Goal: Task Accomplishment & Management: Use online tool/utility

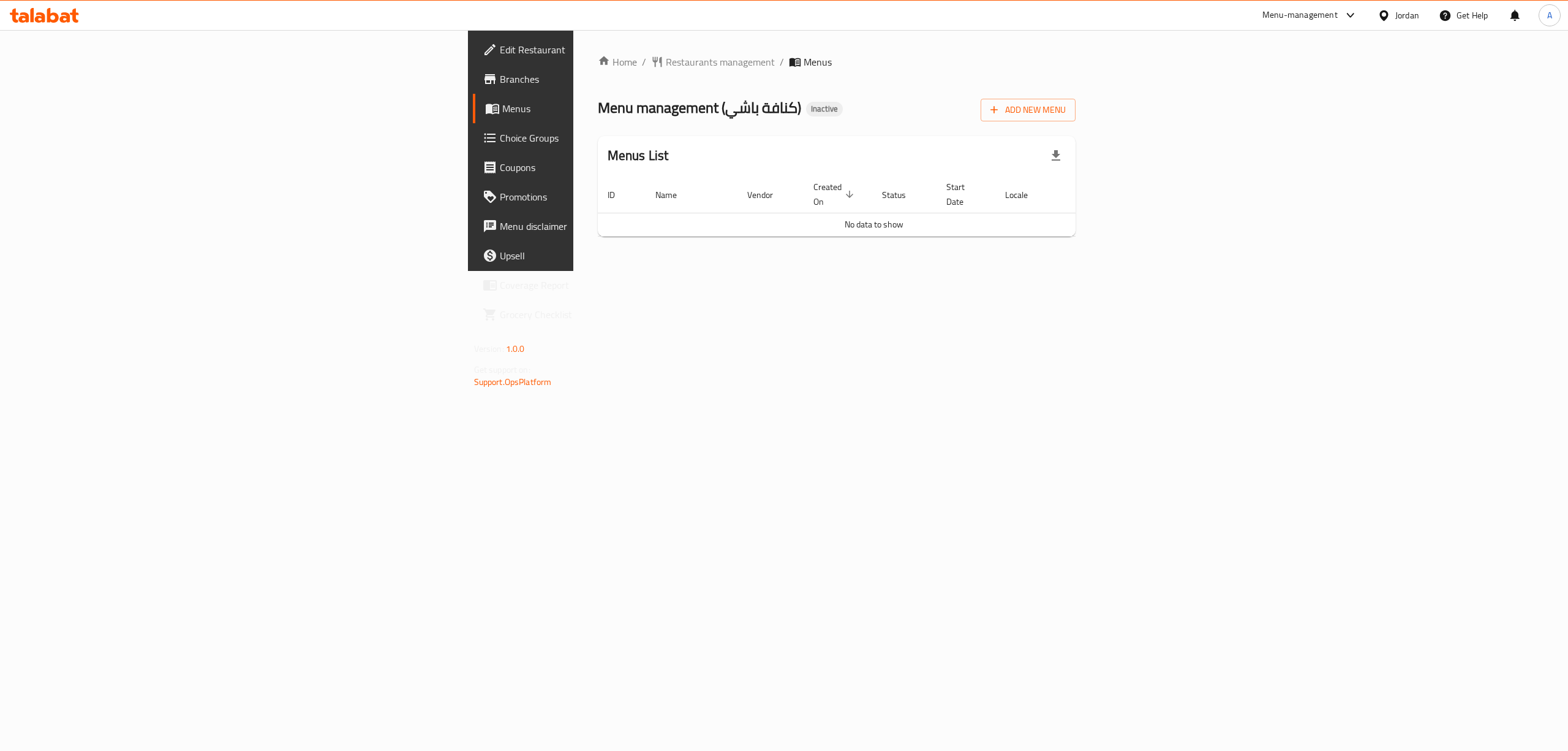
click at [500, 83] on span "Branches" at bounding box center [610, 79] width 221 height 14
drag, startPoint x: 907, startPoint y: 85, endPoint x: 1196, endPoint y: 166, distance: 300.1
click at [907, 85] on div "Home / Restaurants management / Menus Menu management ( كنافة باشي ) Inactive A…" at bounding box center [838, 150] width 479 height 192
click at [1066, 113] on span "Add New Menu" at bounding box center [1028, 109] width 75 height 15
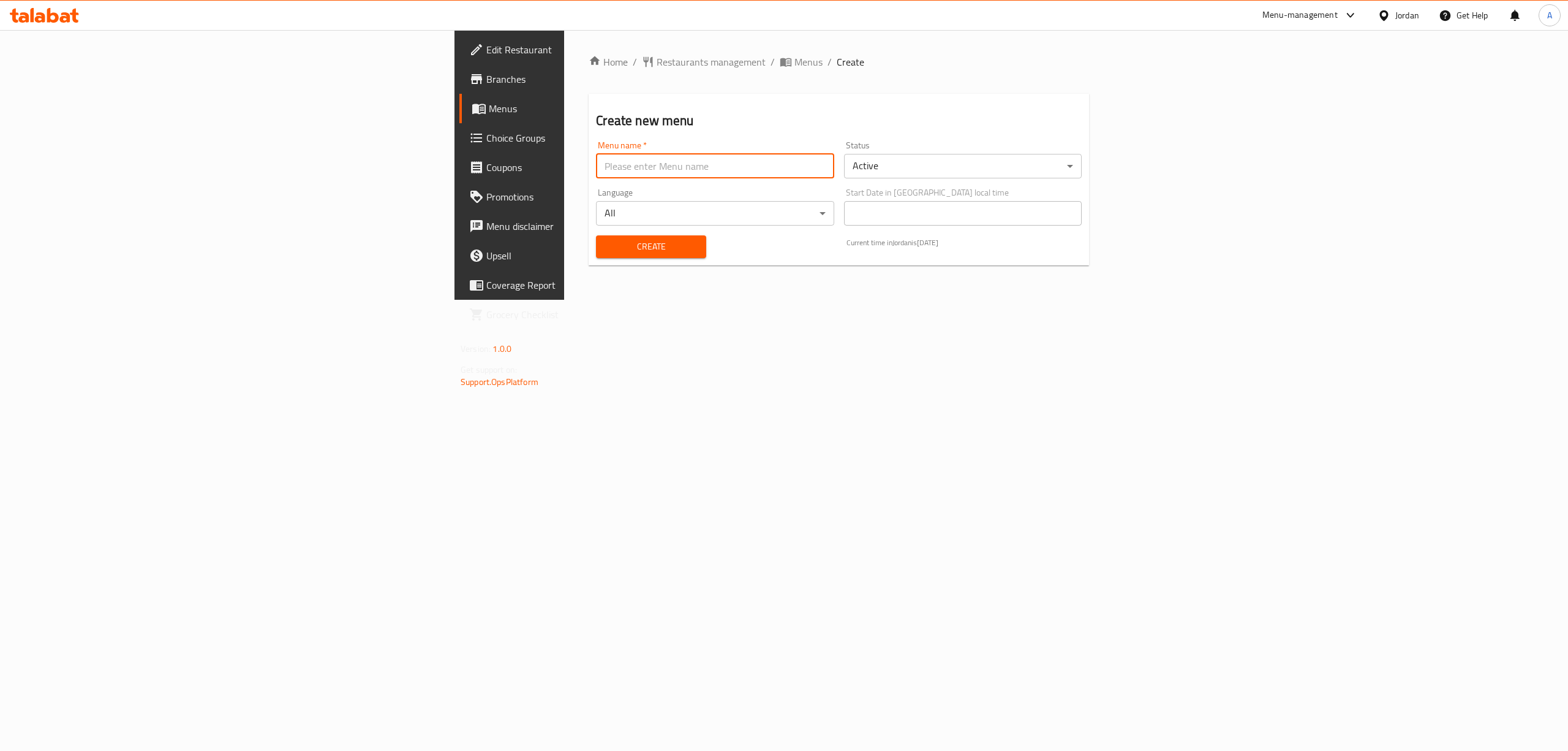
click at [596, 163] on input "text" at bounding box center [715, 166] width 238 height 25
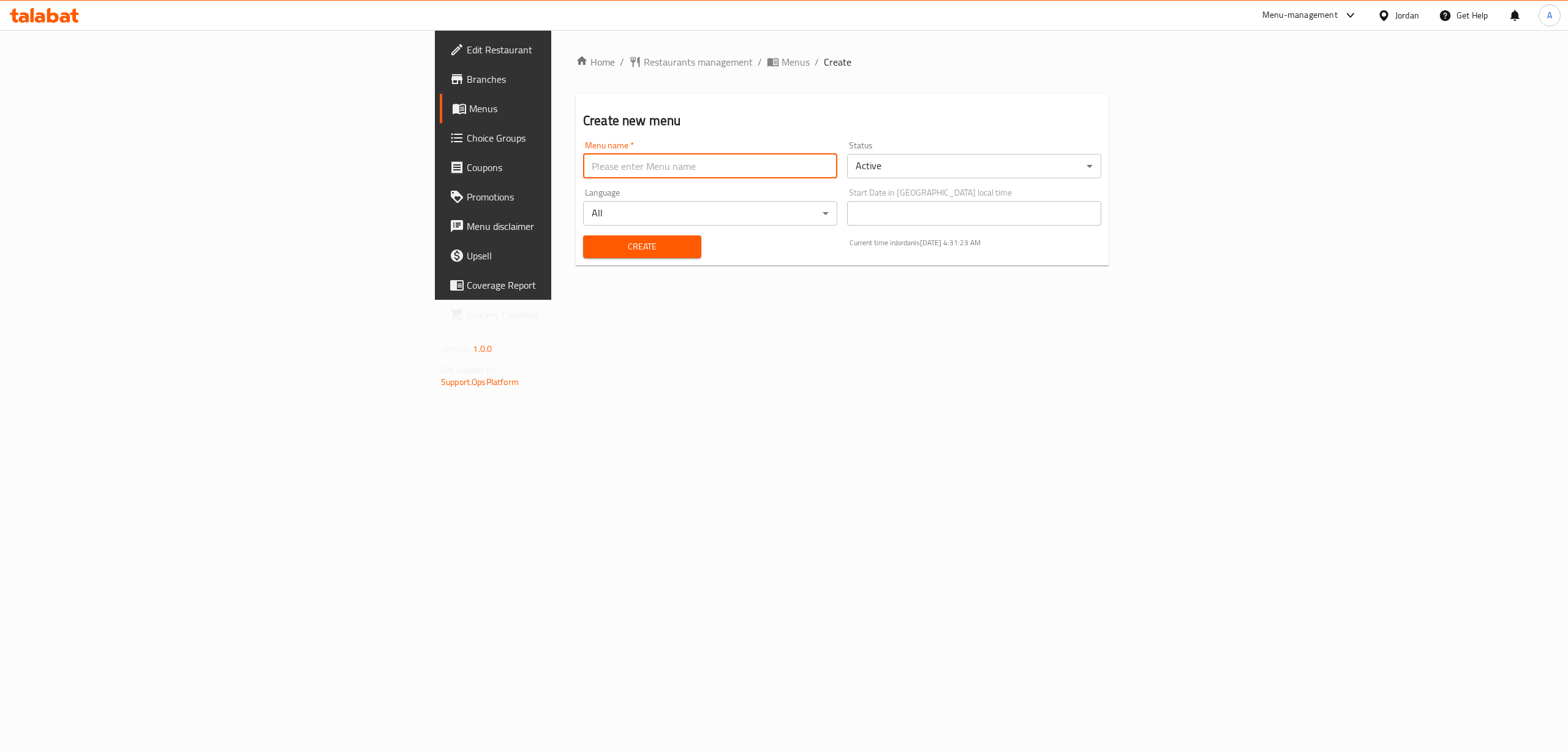
type input "1"
click at [593, 251] on span "Create" at bounding box center [642, 246] width 98 height 15
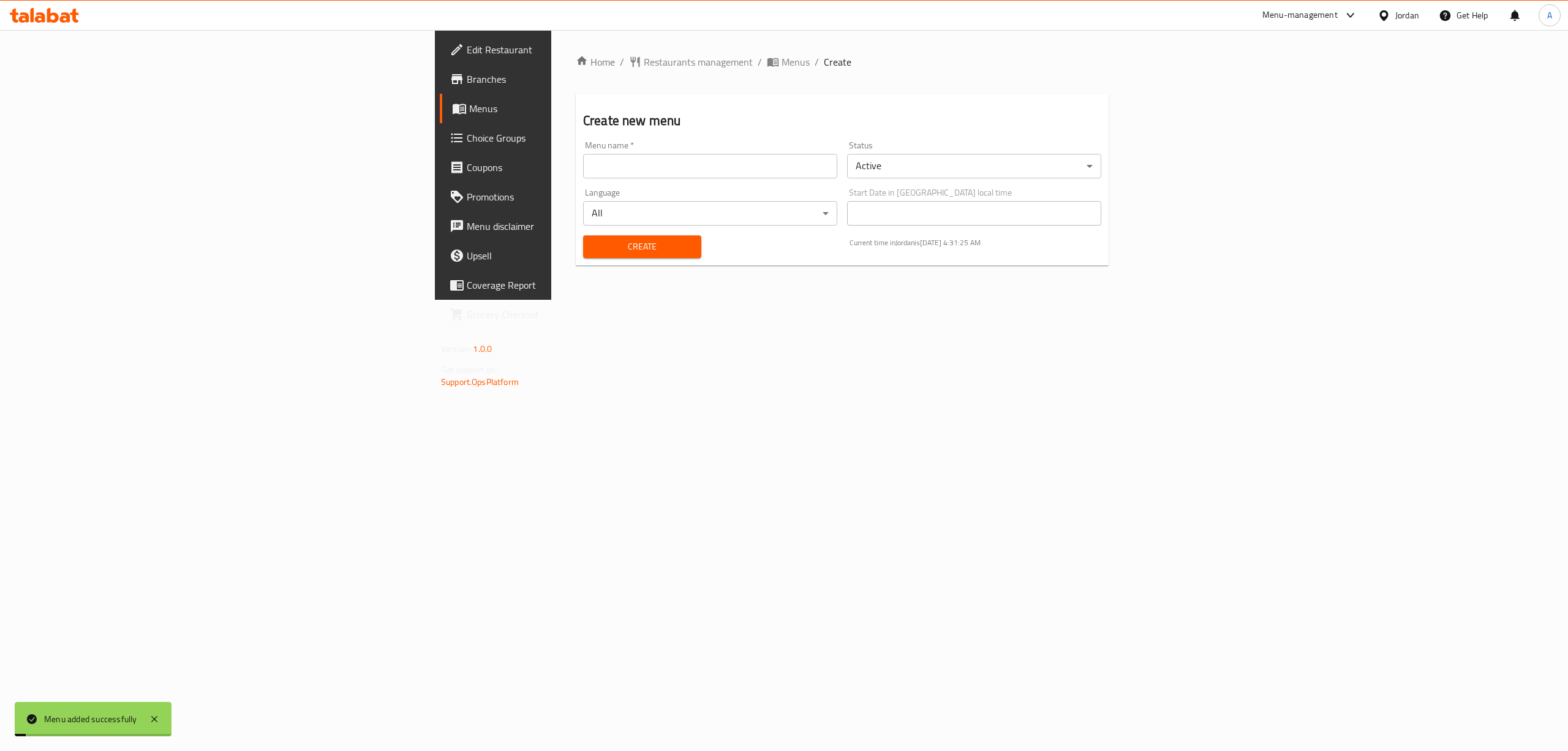
click at [469, 116] on span "Menus" at bounding box center [579, 109] width 218 height 14
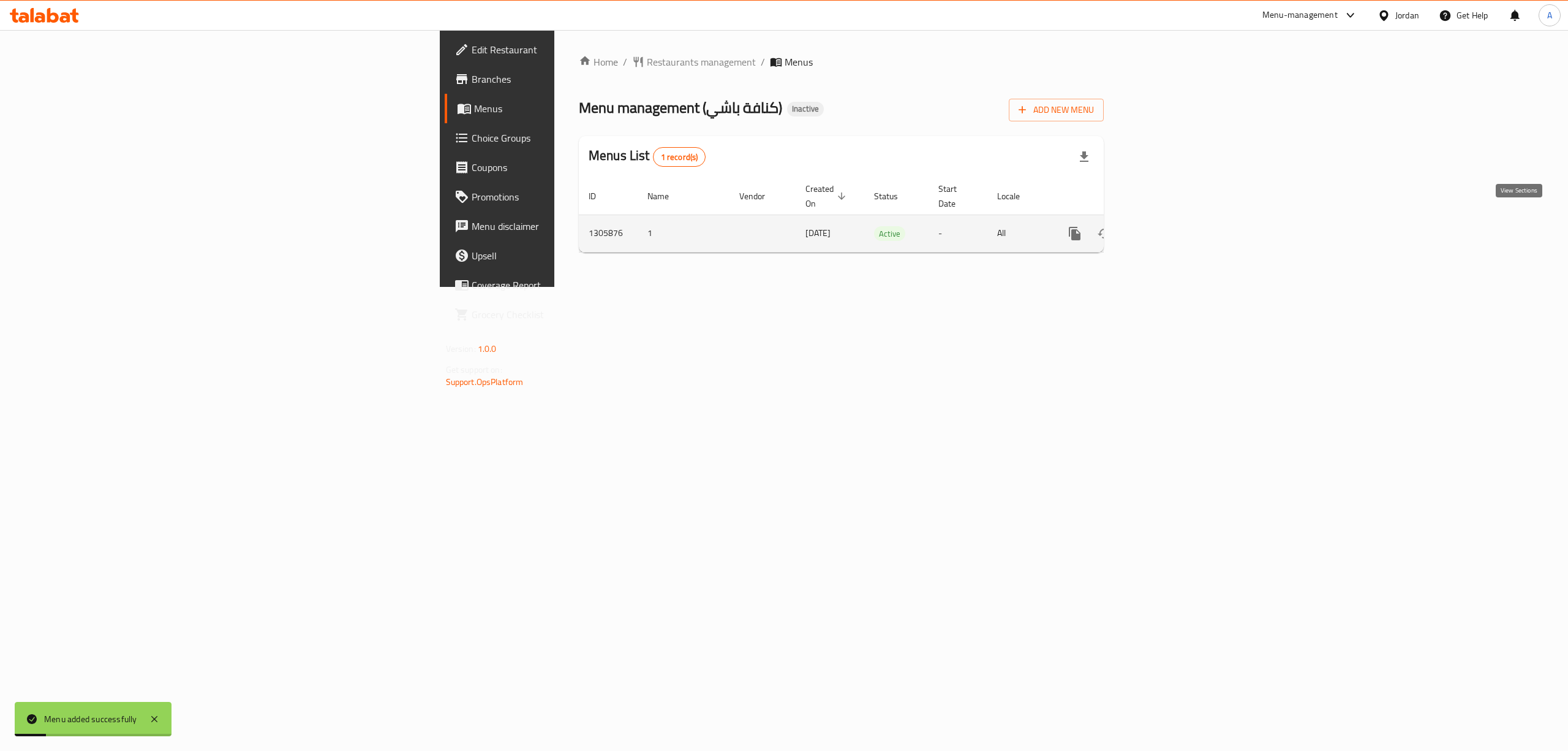
click at [1171, 226] on icon "enhanced table" at bounding box center [1163, 234] width 14 height 14
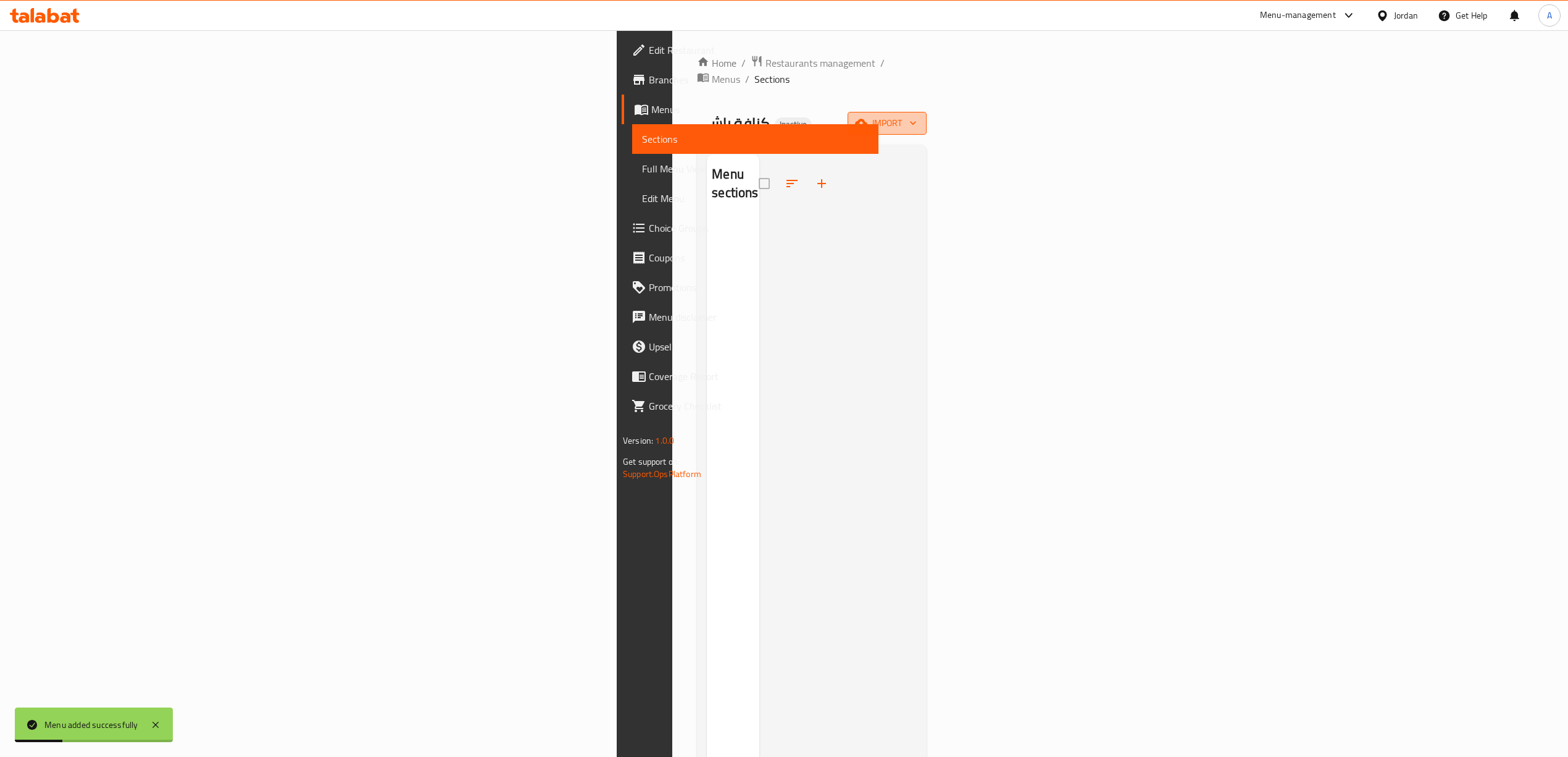
click at [917, 115] on span "import" at bounding box center [887, 123] width 59 height 15
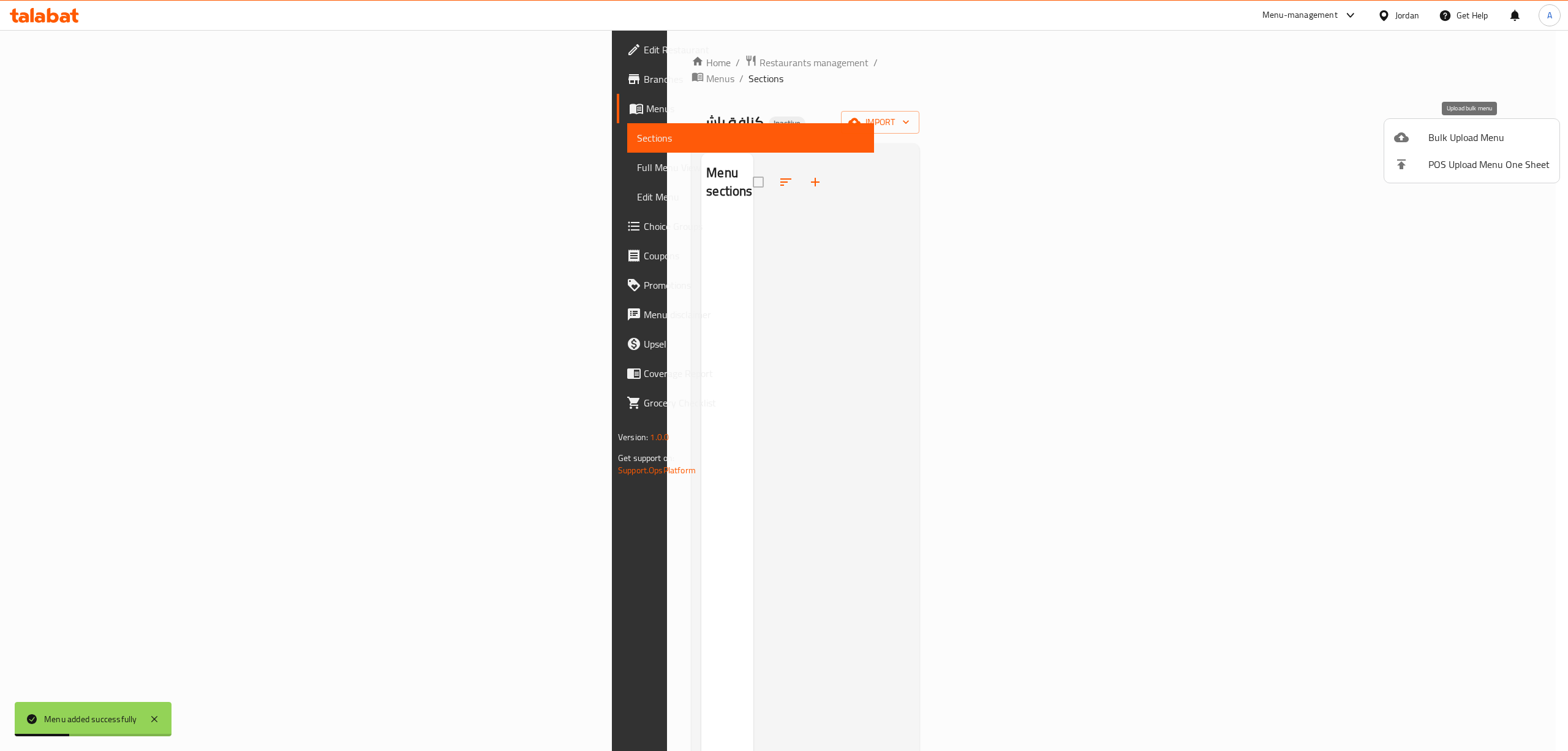
click at [1446, 137] on span "Bulk Upload Menu" at bounding box center [1489, 137] width 122 height 14
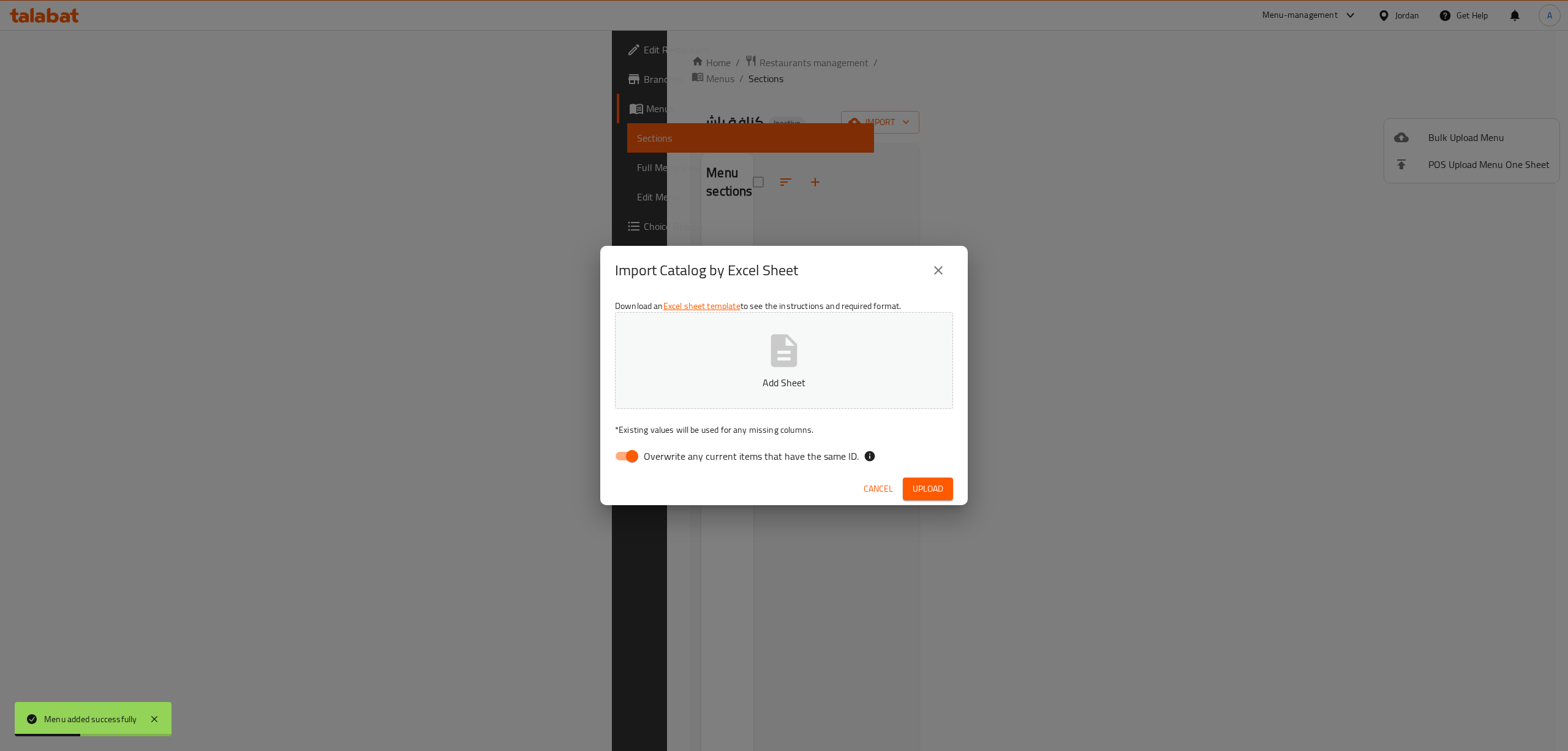
click at [672, 454] on span "Overwrite any current items that have the same ID." at bounding box center [751, 456] width 215 height 14
click at [667, 454] on input "Overwrite any current items that have the same ID." at bounding box center [632, 456] width 70 height 23
checkbox input "false"
click at [670, 378] on p "Add Sheet" at bounding box center [784, 382] width 300 height 14
click at [930, 491] on span "Upload" at bounding box center [928, 488] width 30 height 15
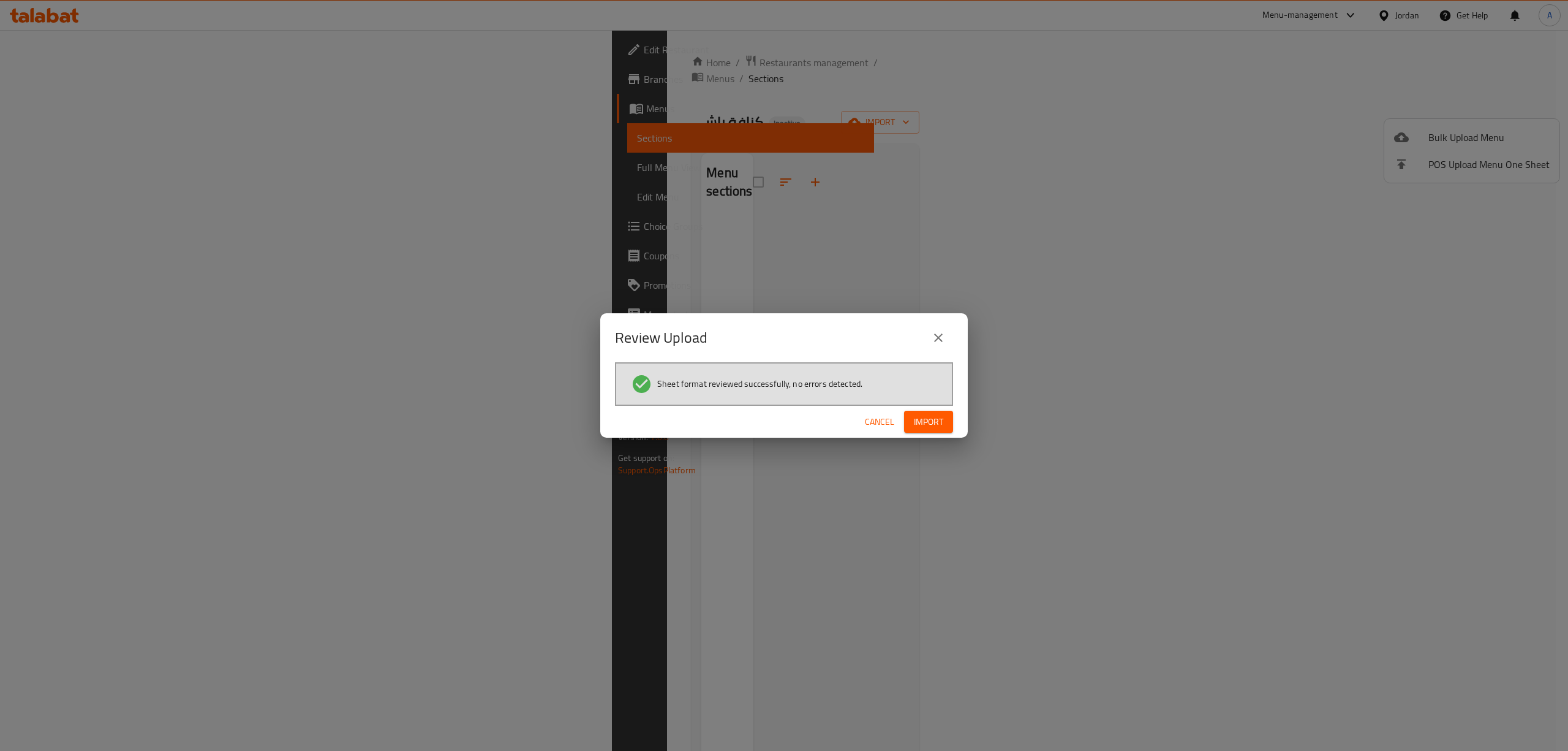
click at [924, 427] on span "Import" at bounding box center [929, 422] width 30 height 15
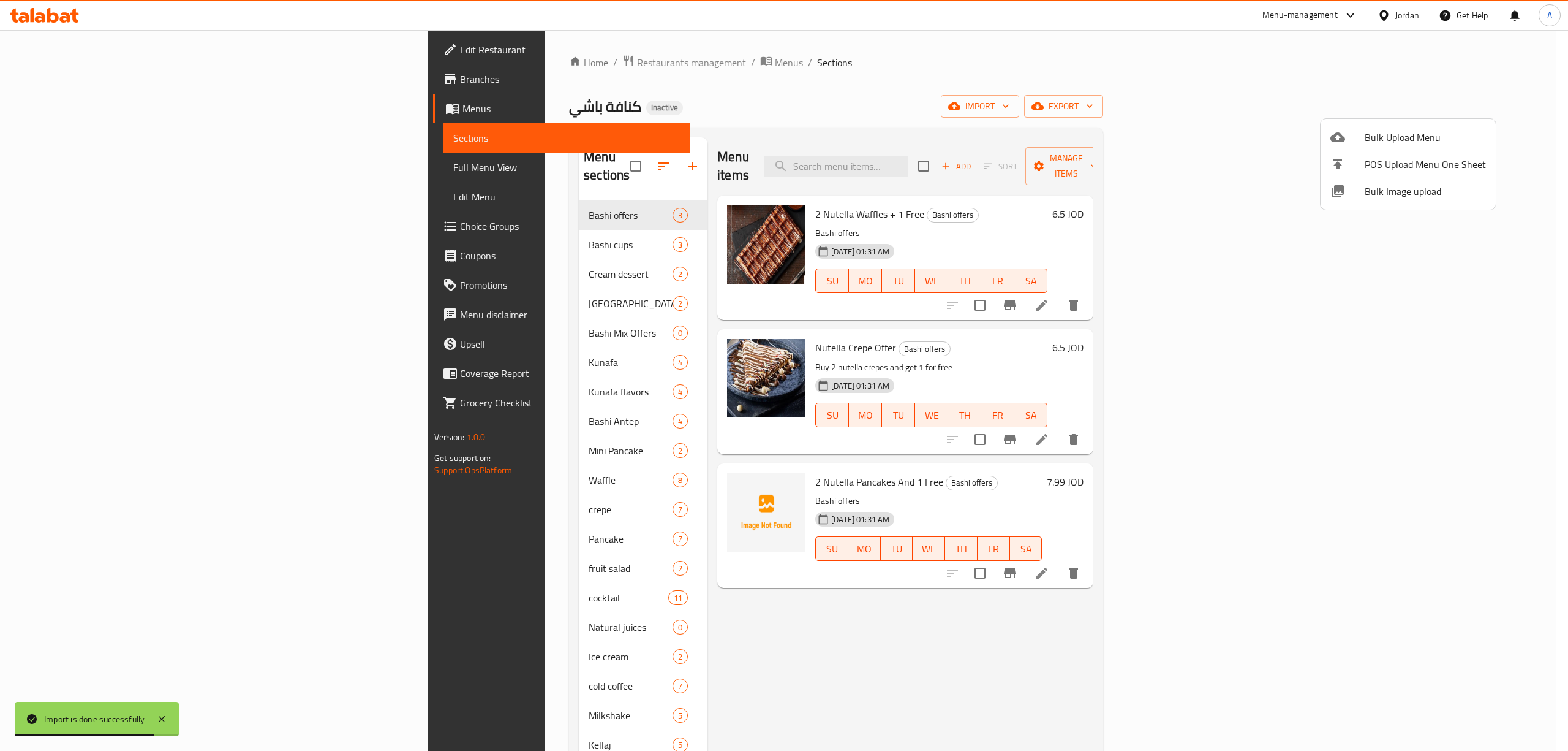
click at [113, 45] on div at bounding box center [784, 376] width 1568 height 751
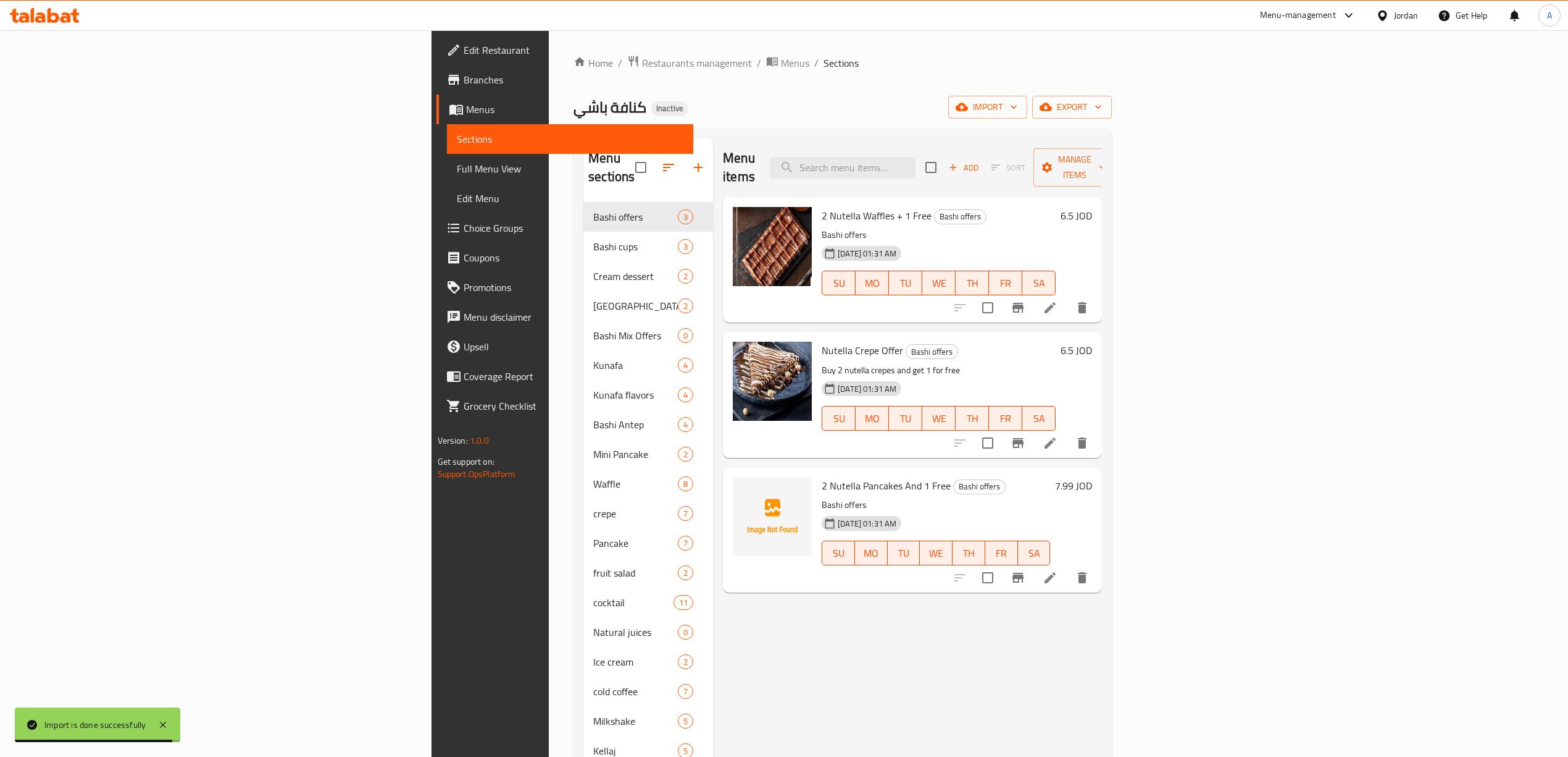
click at [464, 55] on span "Edit Restaurant" at bounding box center [574, 50] width 220 height 15
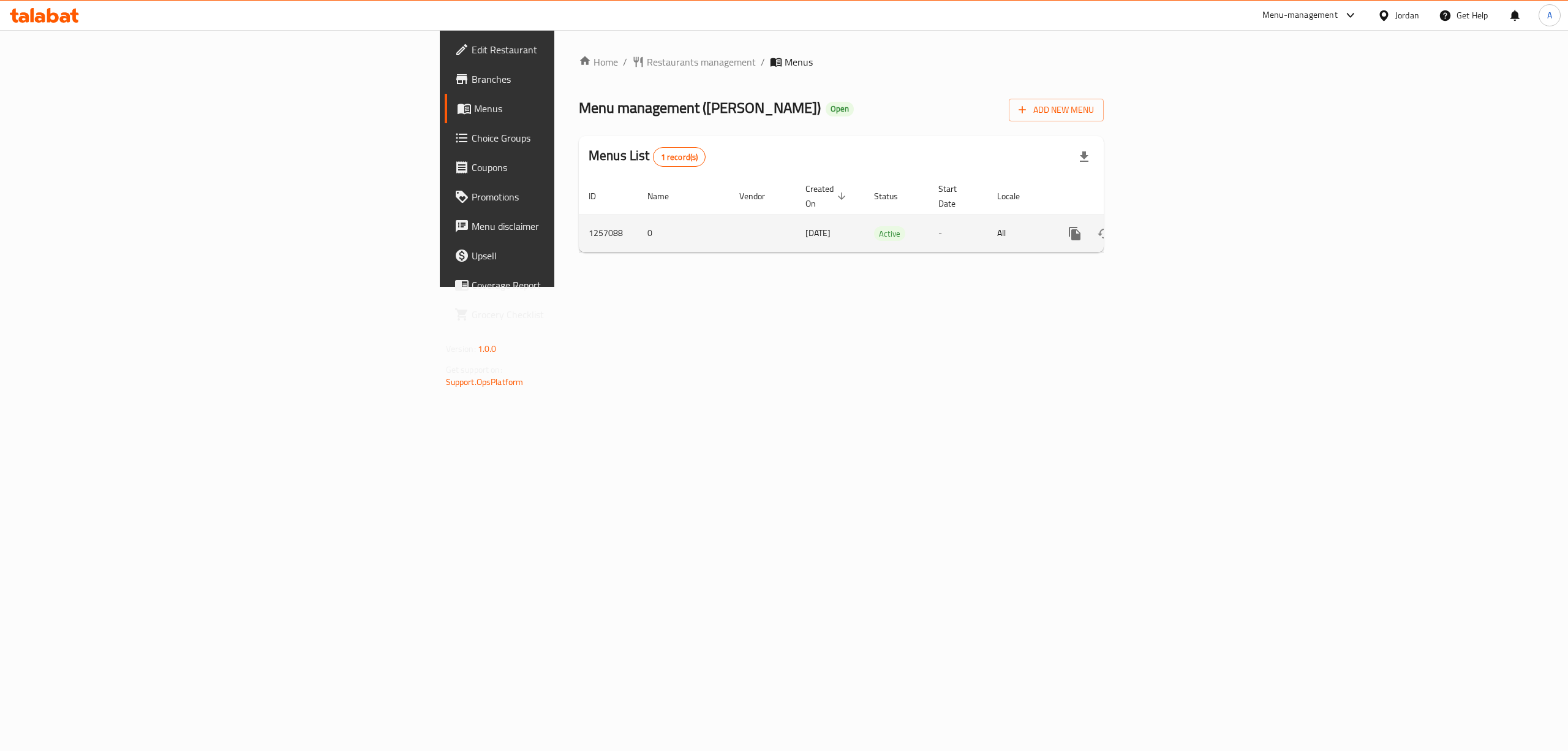
click at [1171, 226] on icon "enhanced table" at bounding box center [1163, 234] width 14 height 14
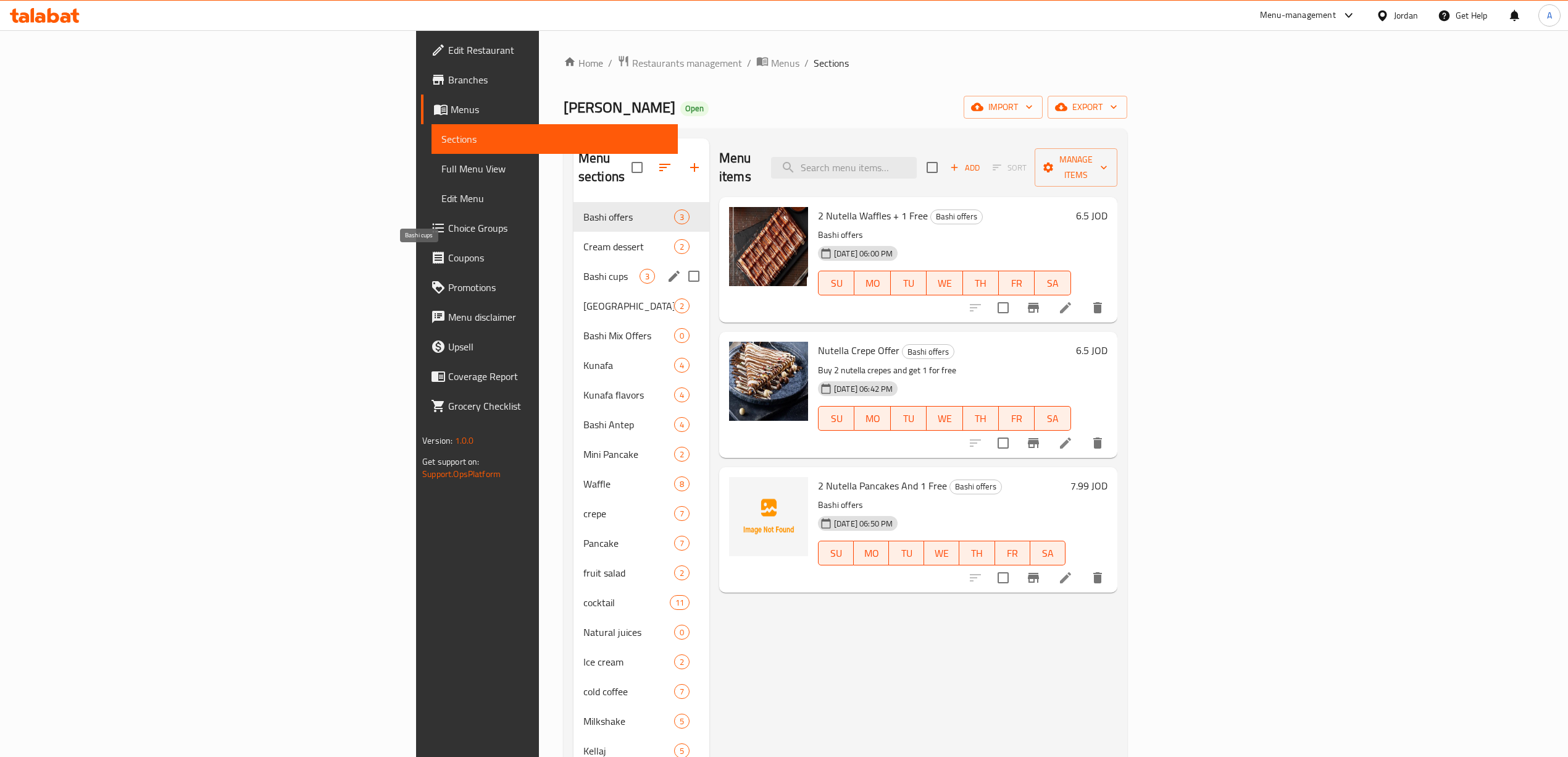
click at [583, 268] on span "Bashi cups" at bounding box center [611, 276] width 56 height 15
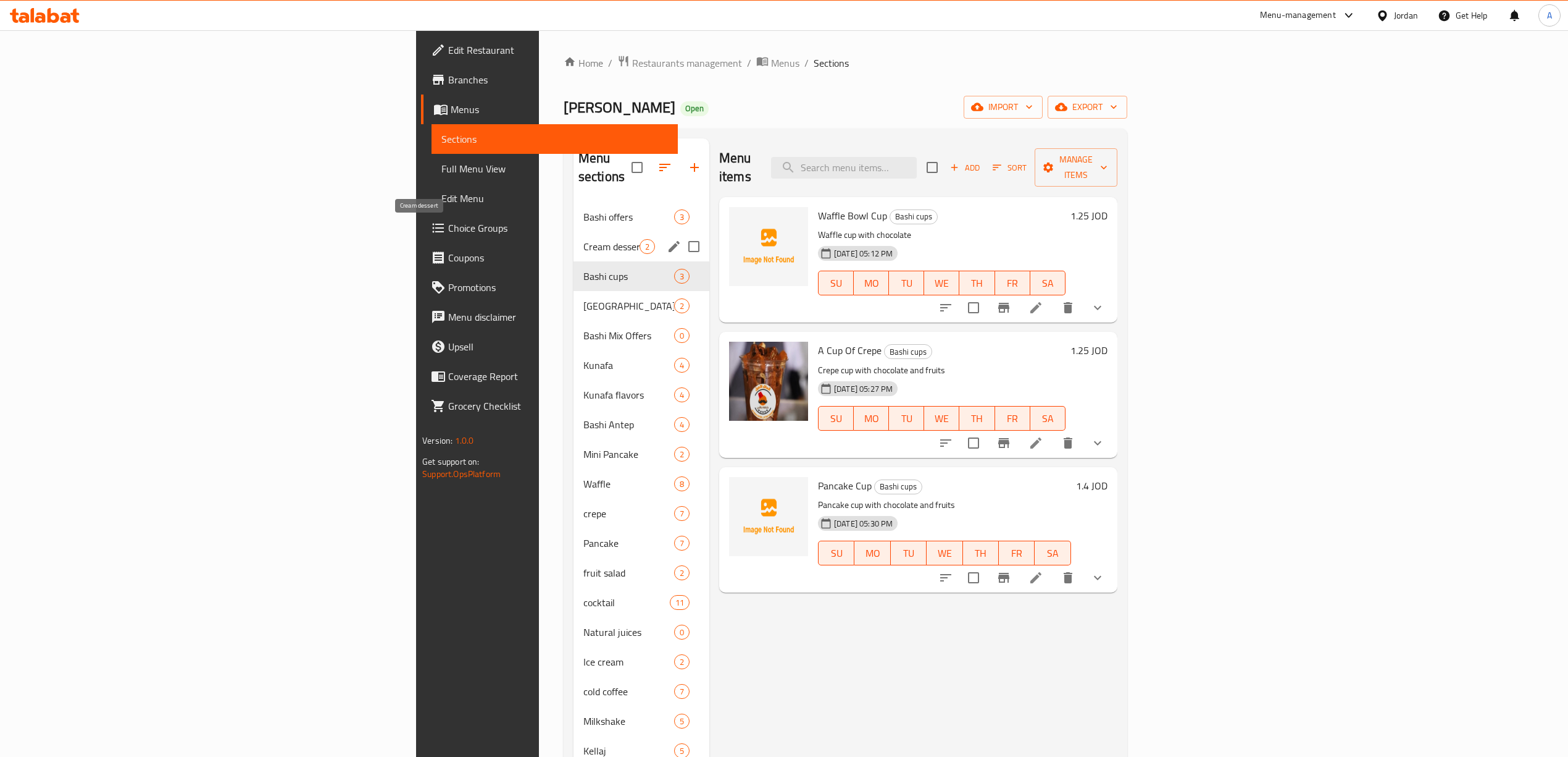
click at [583, 239] on span "Cream dessert" at bounding box center [611, 246] width 56 height 15
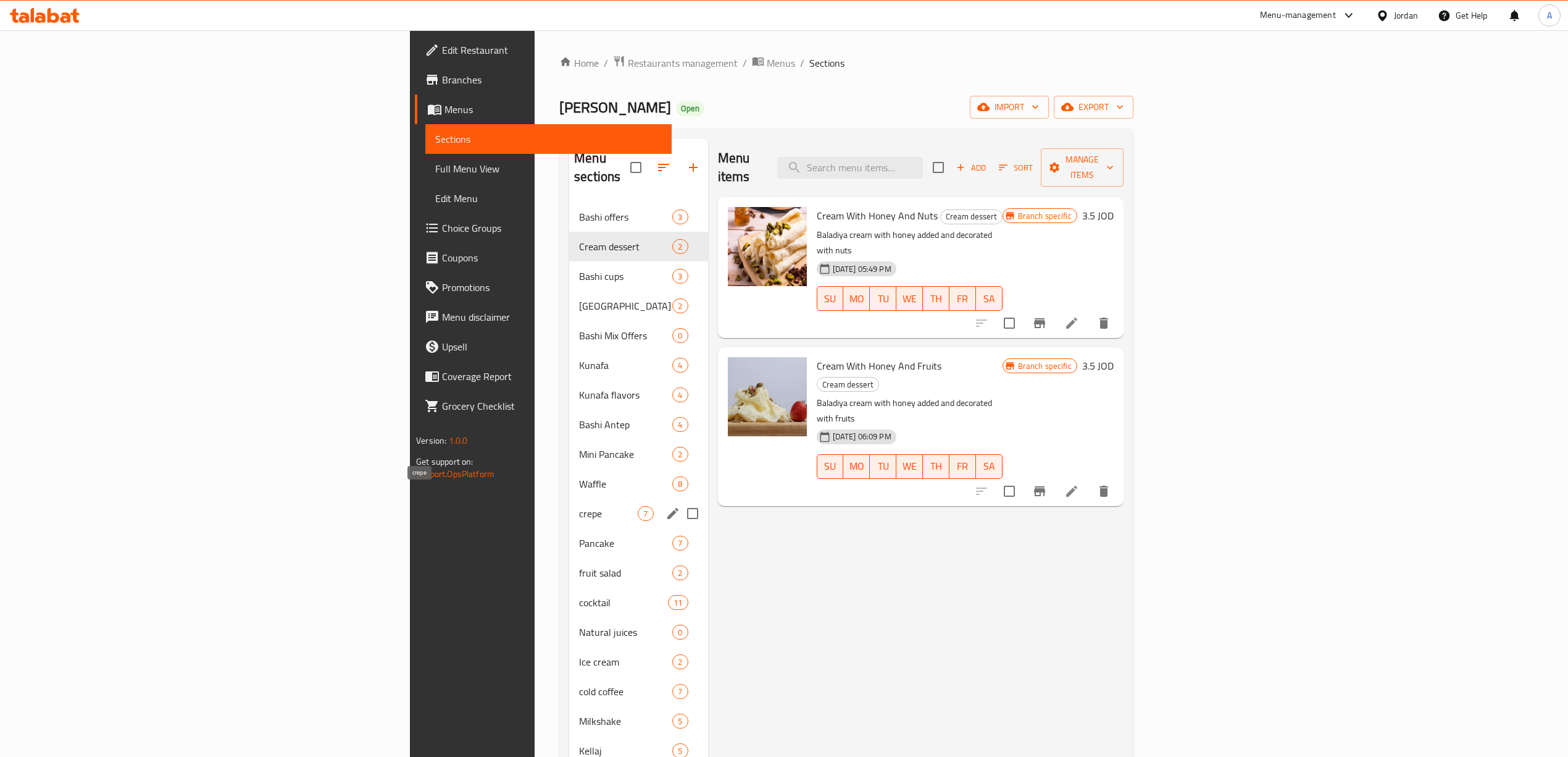
click at [580, 506] on span "crepe" at bounding box center [609, 513] width 58 height 15
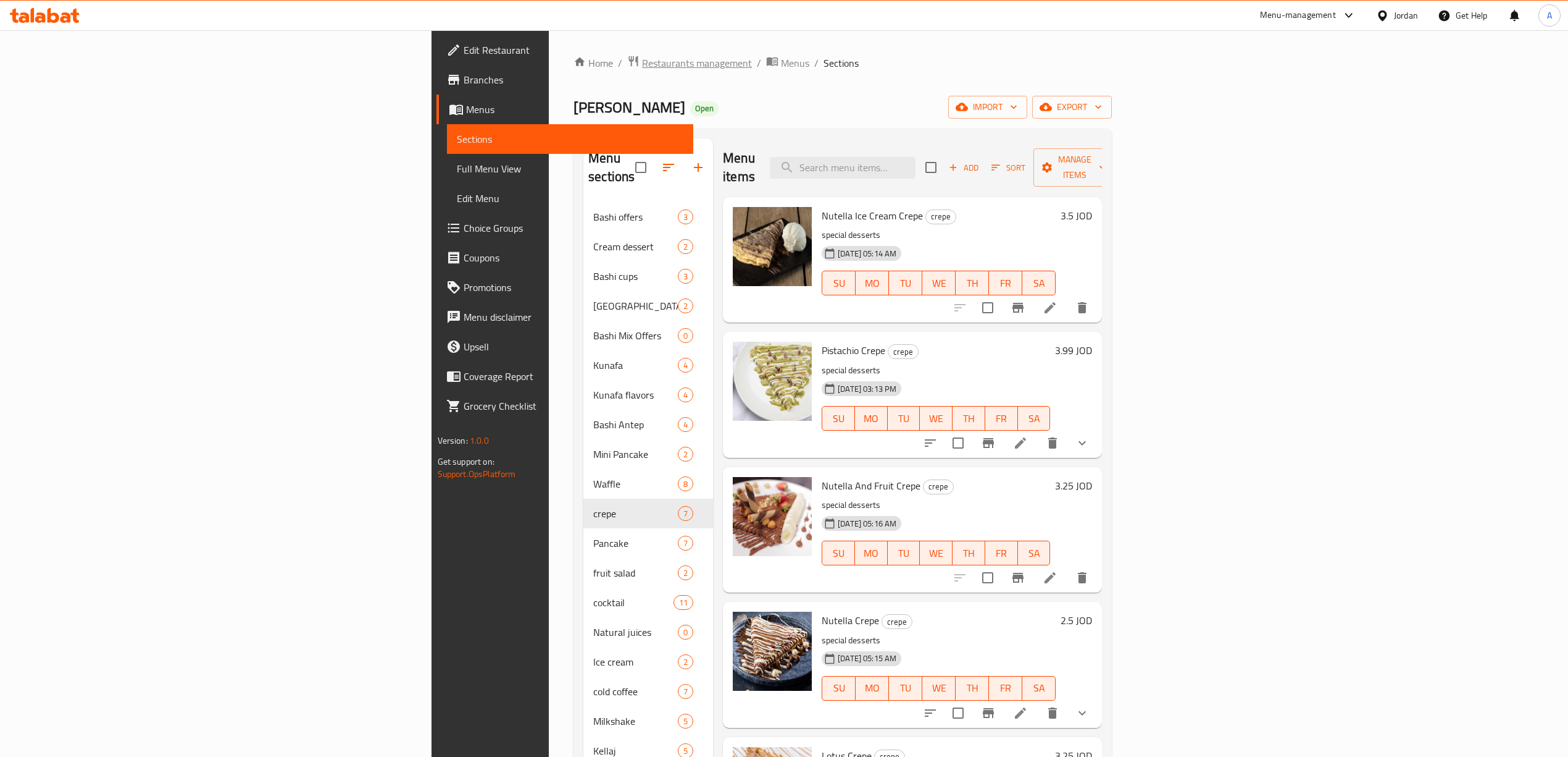
click at [642, 64] on span "Restaurants management" at bounding box center [697, 63] width 110 height 15
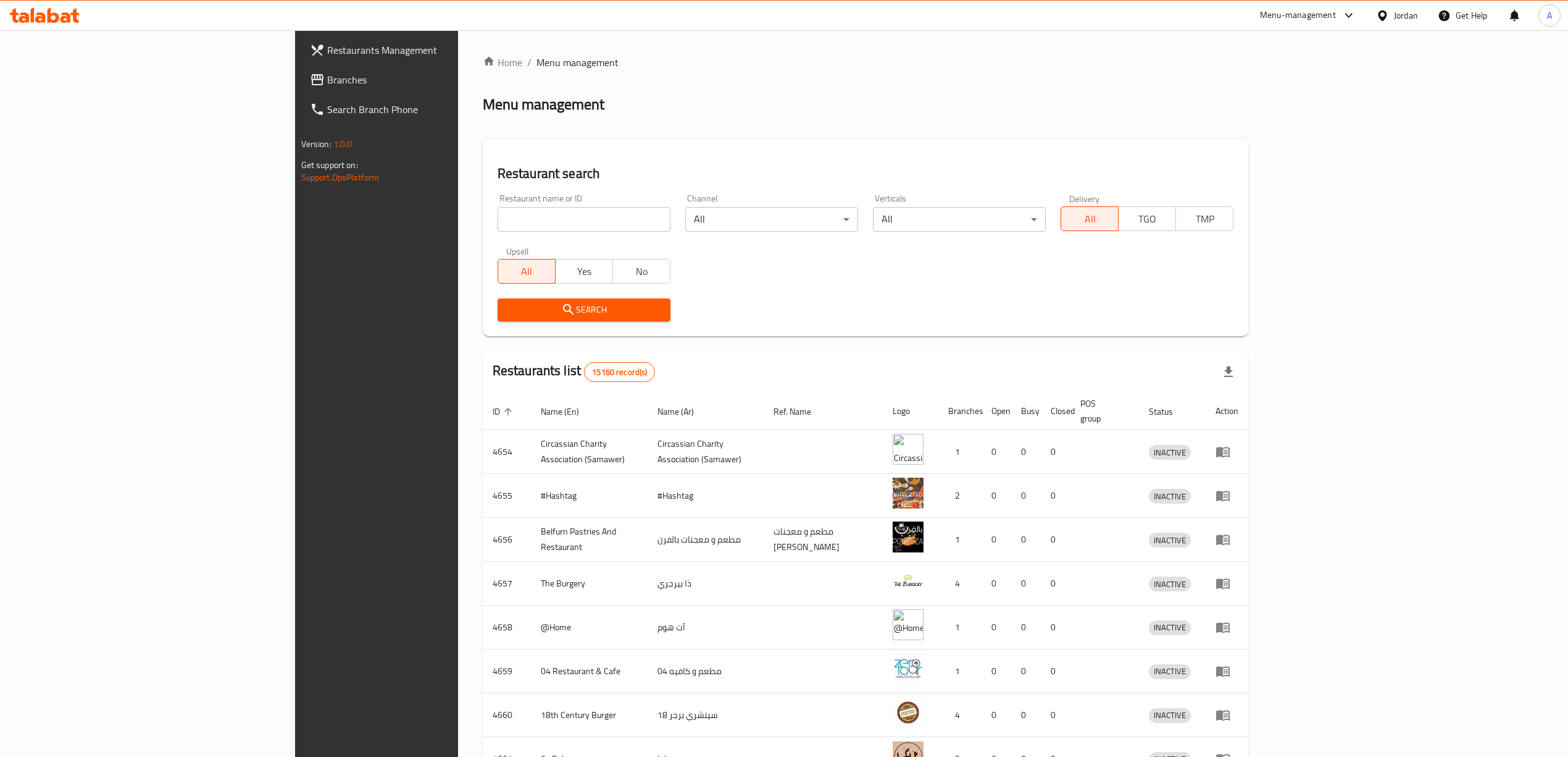
click at [327, 83] on span "Branches" at bounding box center [437, 79] width 220 height 15
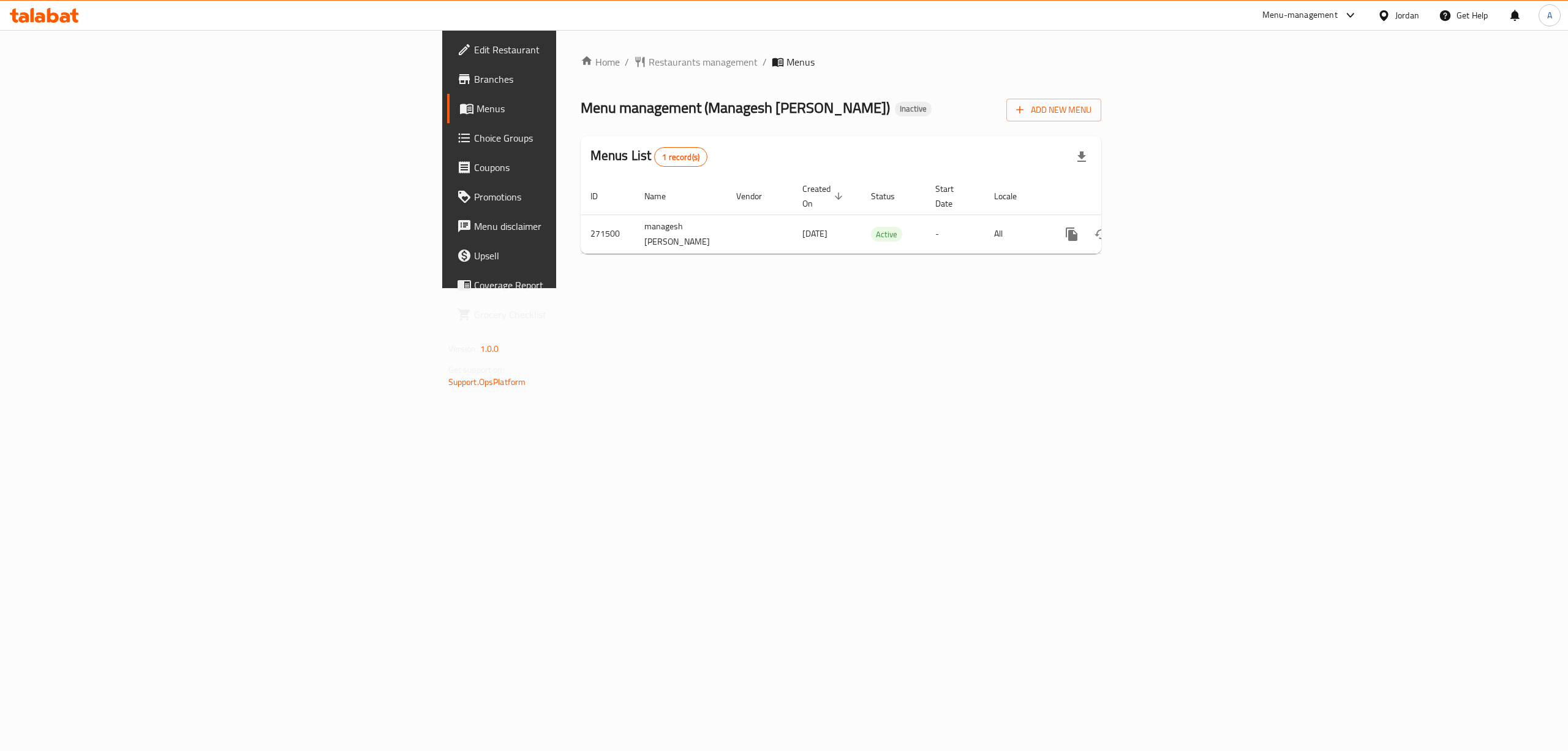
click at [474, 86] on span "Branches" at bounding box center [584, 79] width 221 height 14
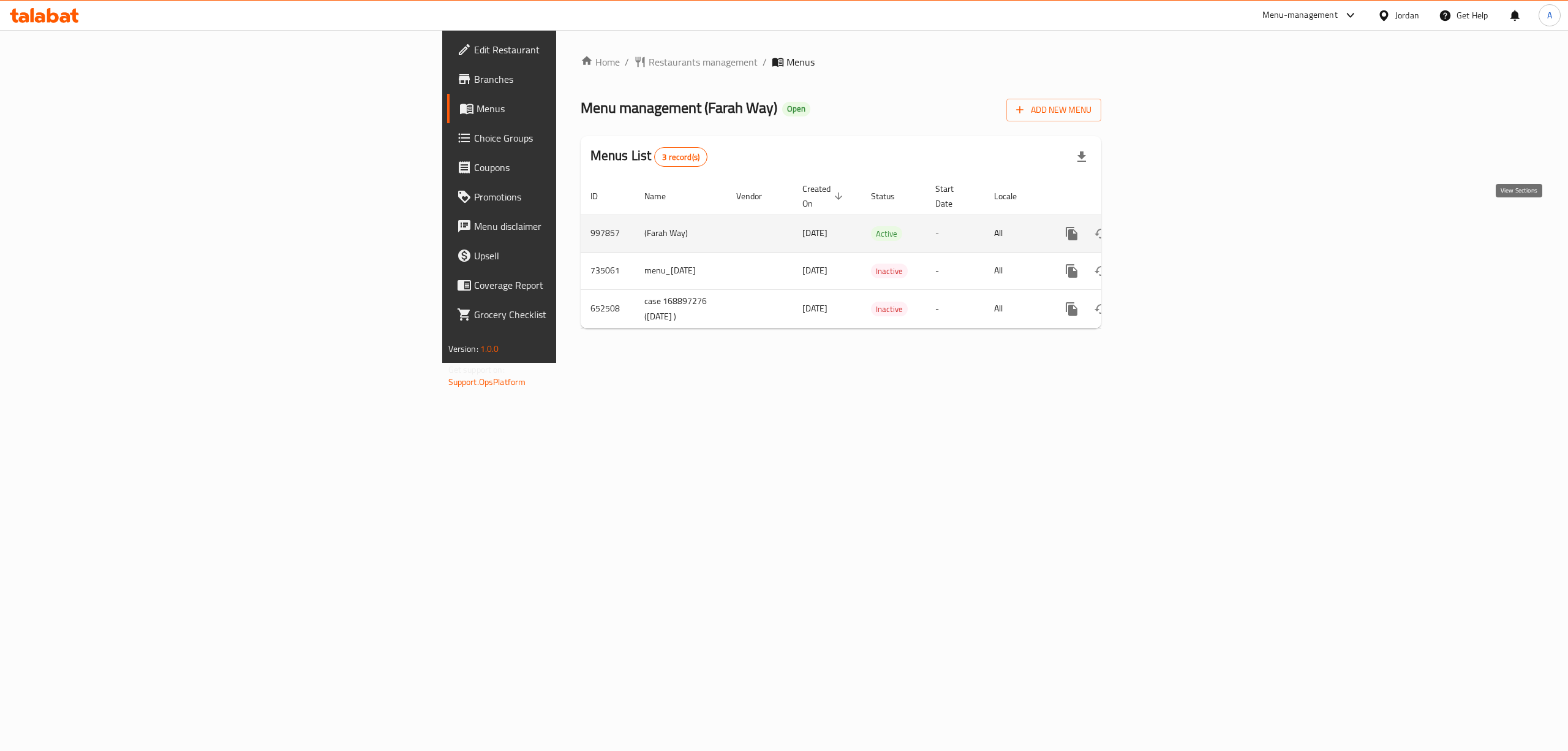
click at [1175, 226] on link "enhanced table" at bounding box center [1160, 233] width 30 height 30
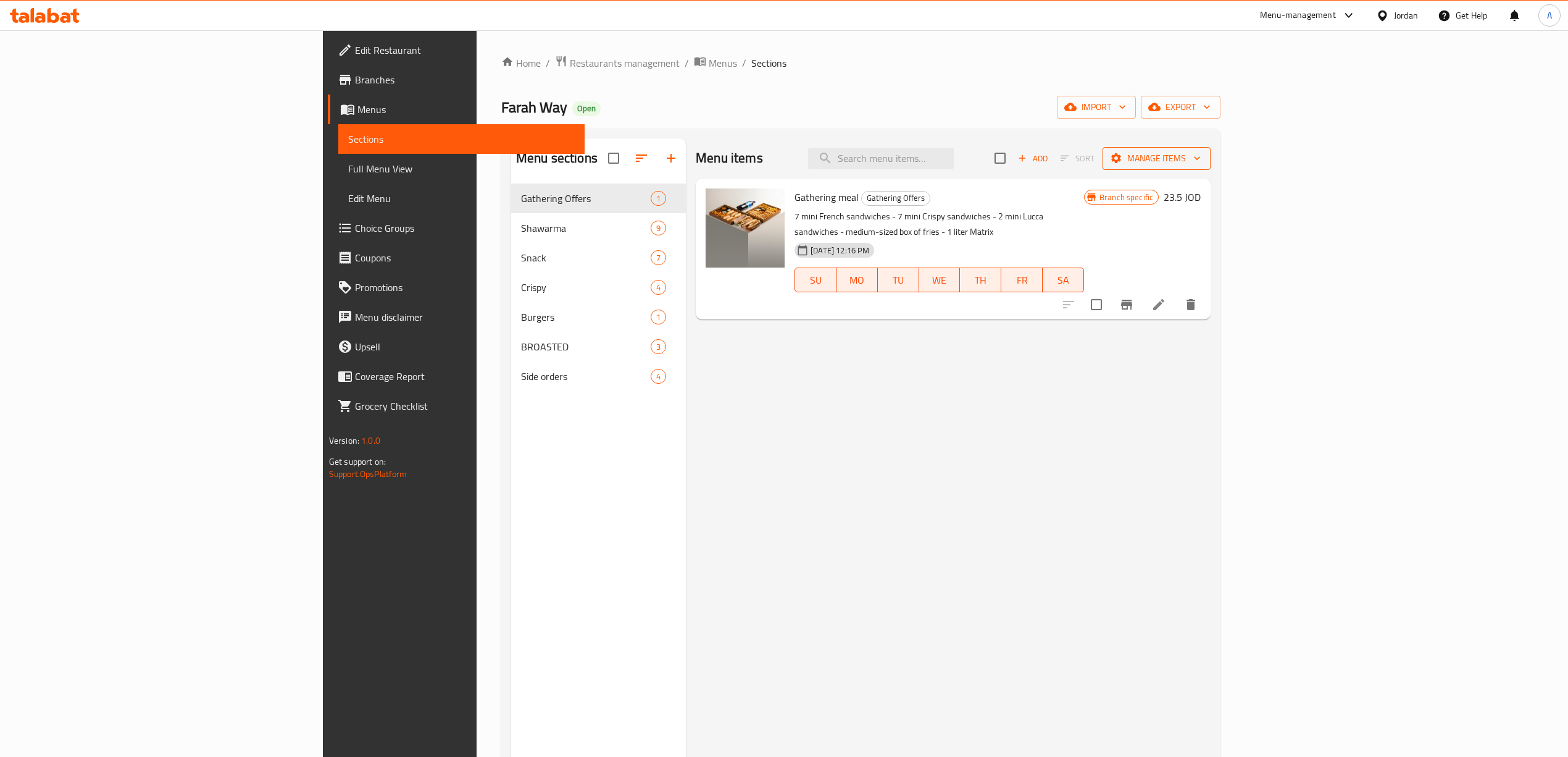
click at [1201, 166] on span "Manage items" at bounding box center [1156, 158] width 88 height 15
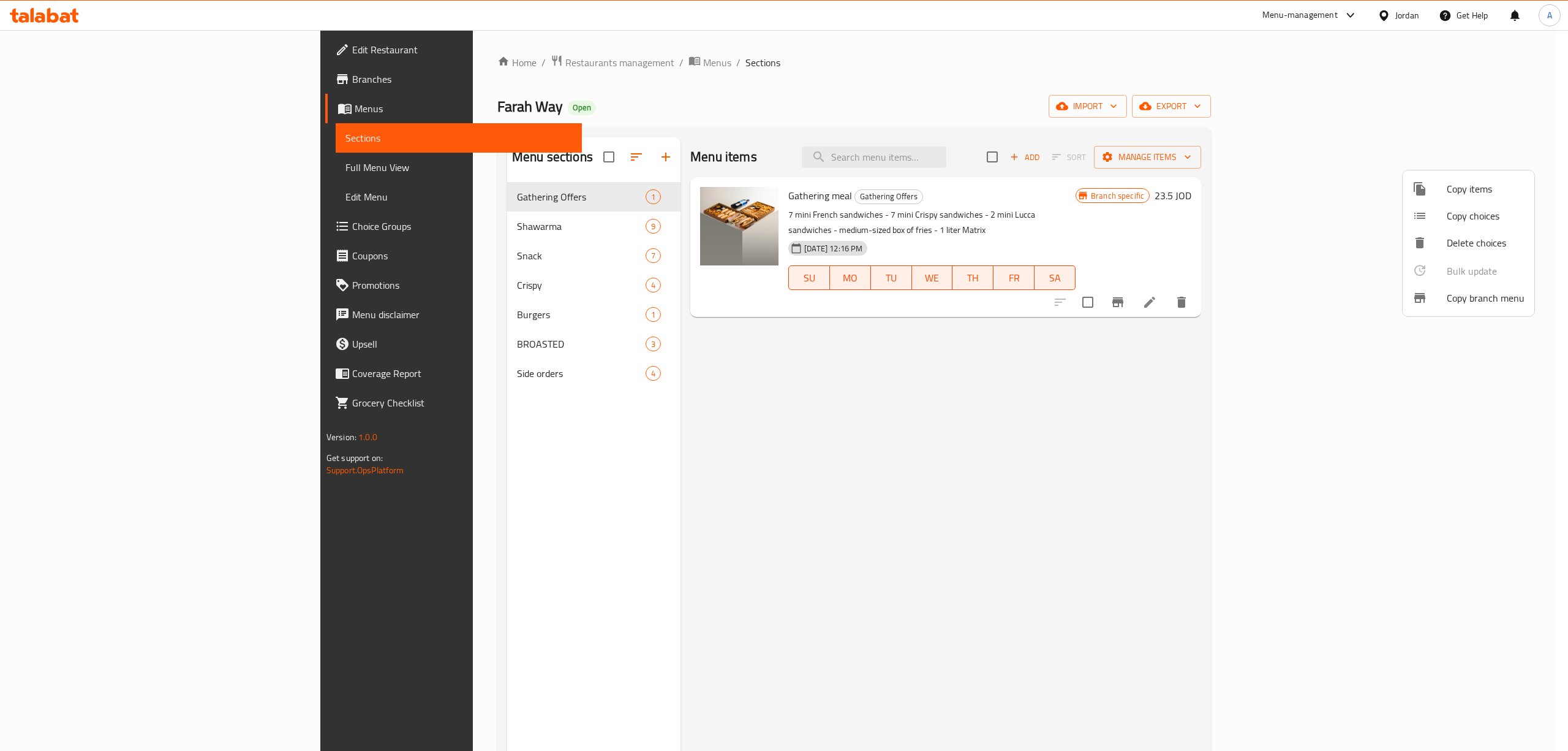
click at [1480, 111] on div at bounding box center [784, 376] width 1568 height 751
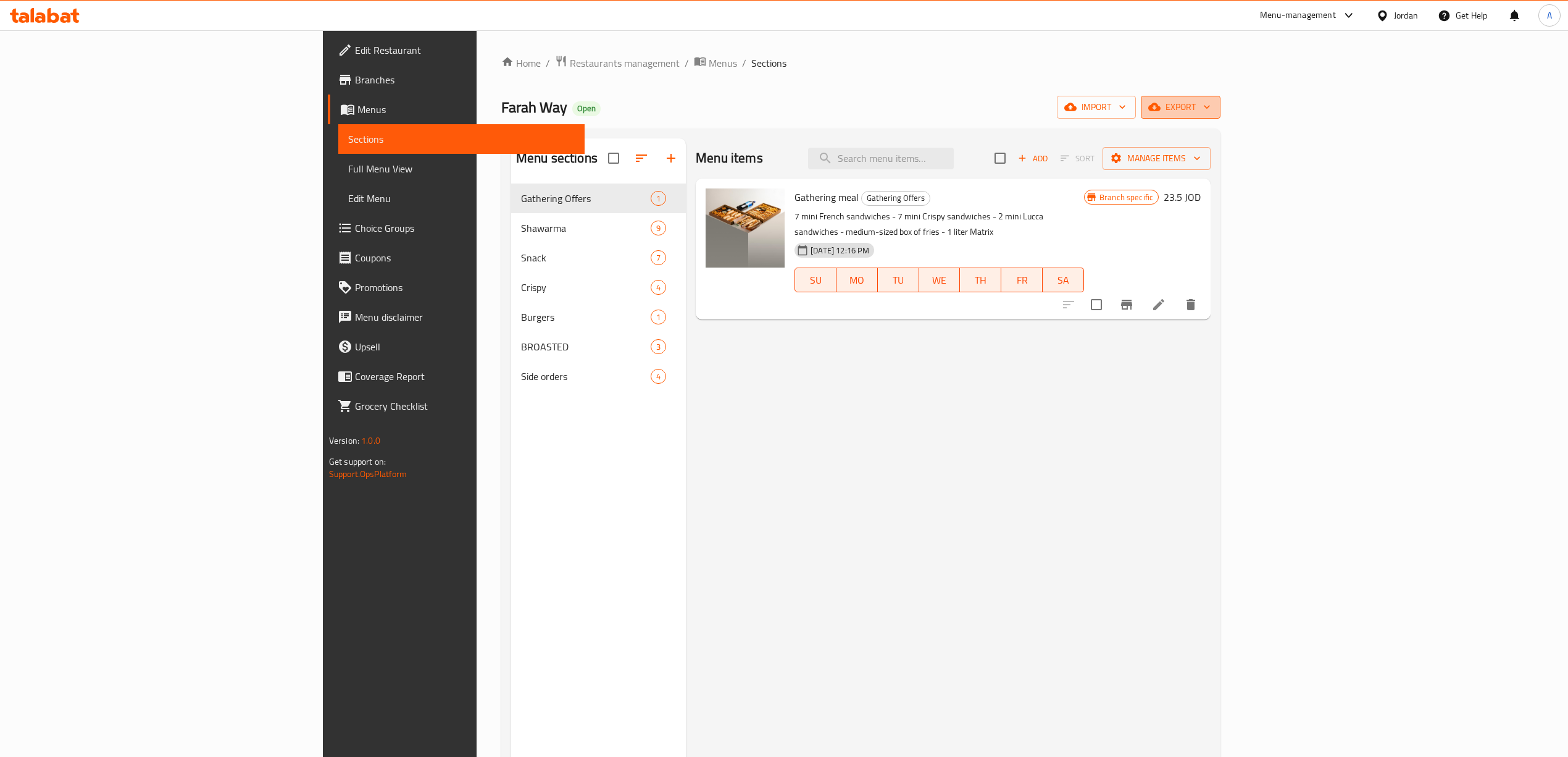
click at [1211, 109] on span "export" at bounding box center [1181, 106] width 60 height 15
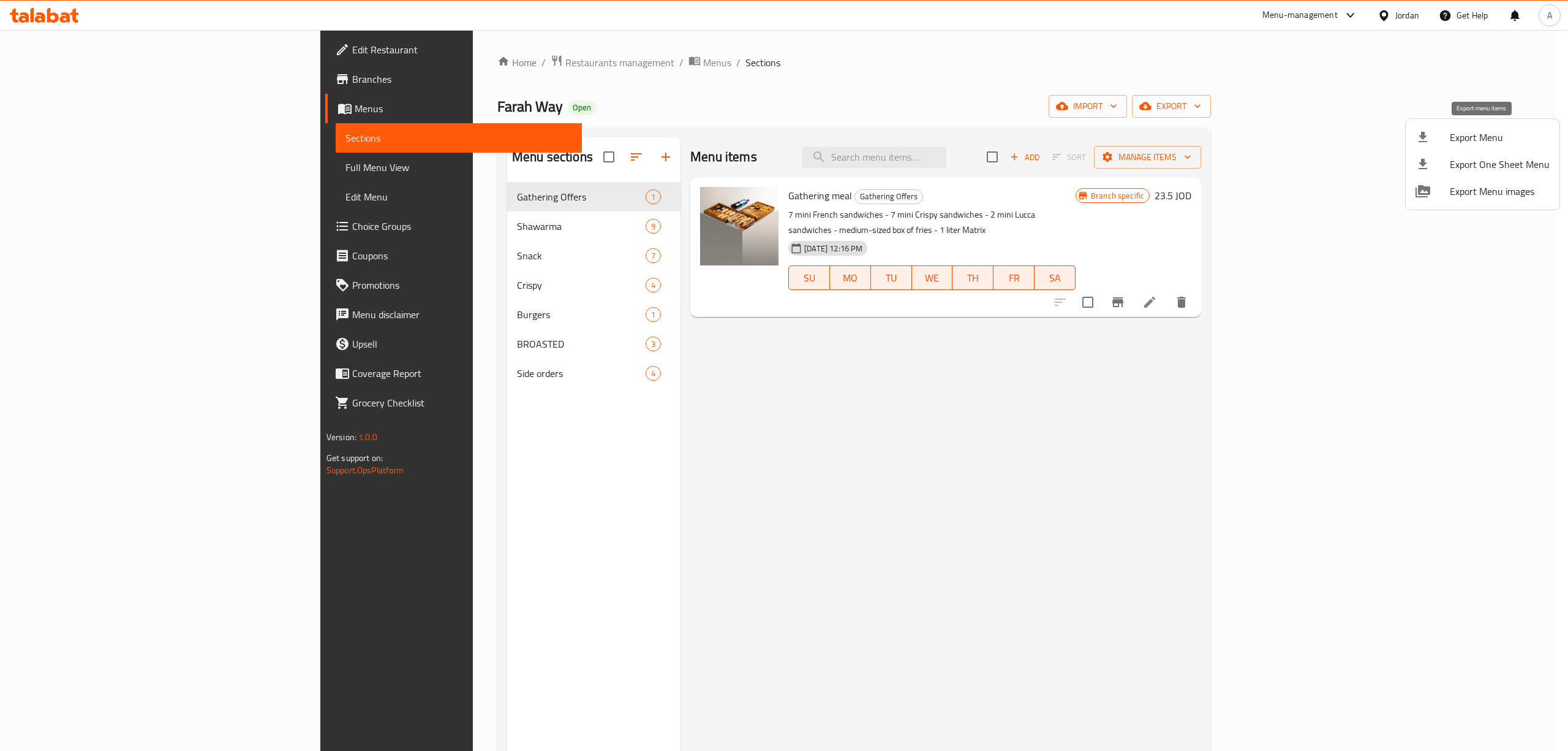
click at [1464, 143] on span "Export Menu" at bounding box center [1500, 137] width 100 height 14
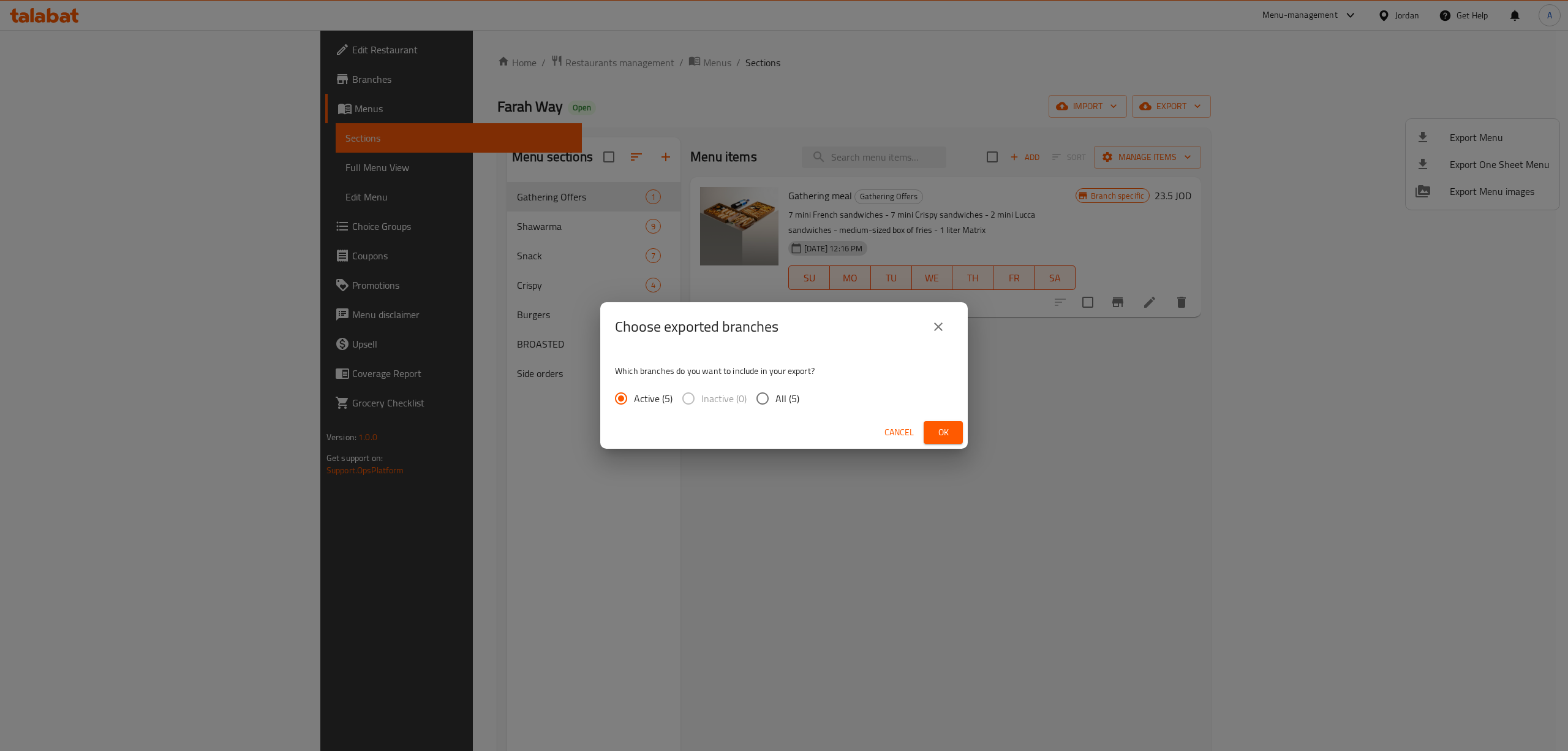
click at [770, 400] on input "All (5)" at bounding box center [763, 399] width 26 height 26
radio input "true"
click at [954, 432] on button "Ok" at bounding box center [943, 432] width 39 height 22
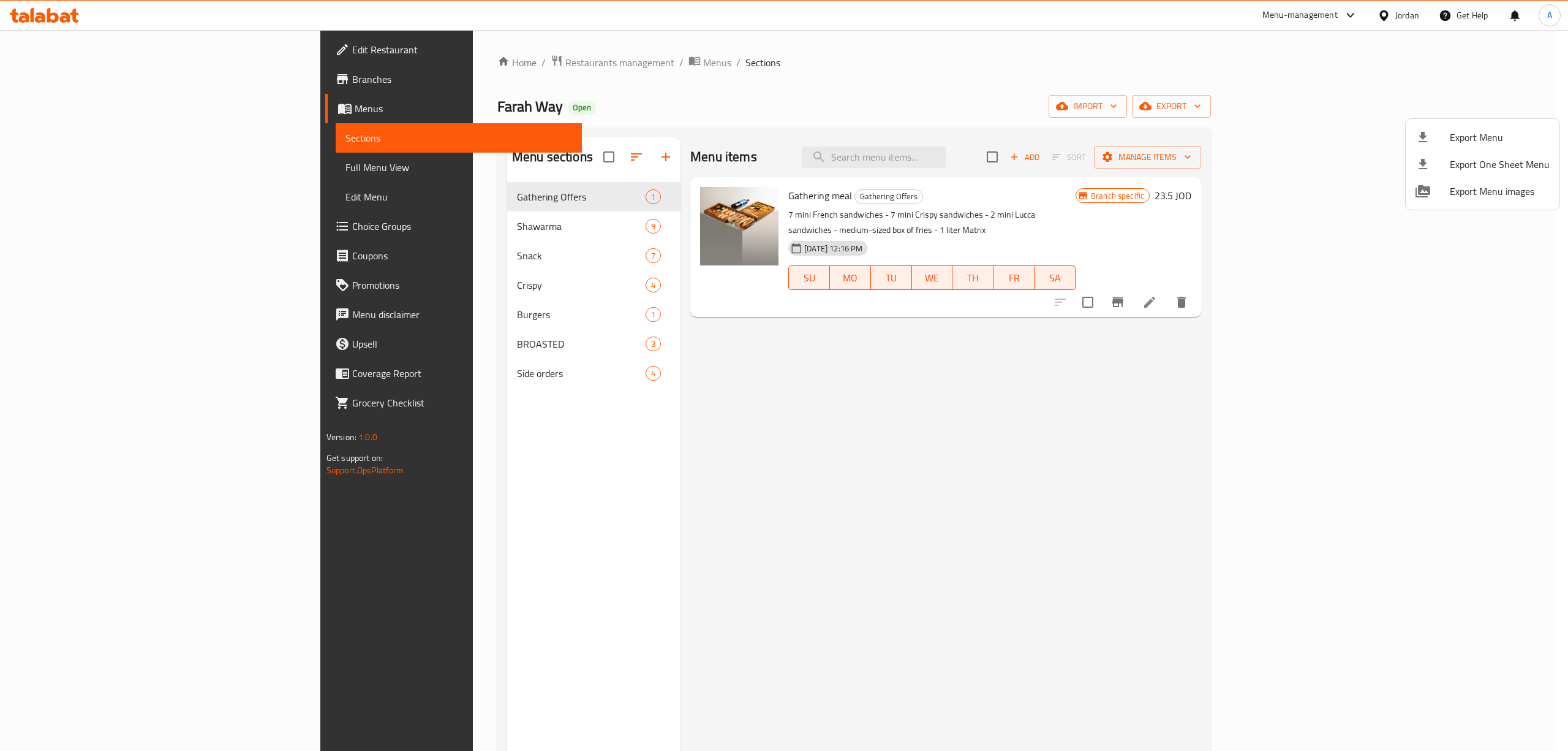
drag, startPoint x: 881, startPoint y: 436, endPoint x: 741, endPoint y: 353, distance: 162.8
click at [881, 436] on div at bounding box center [784, 376] width 1568 height 751
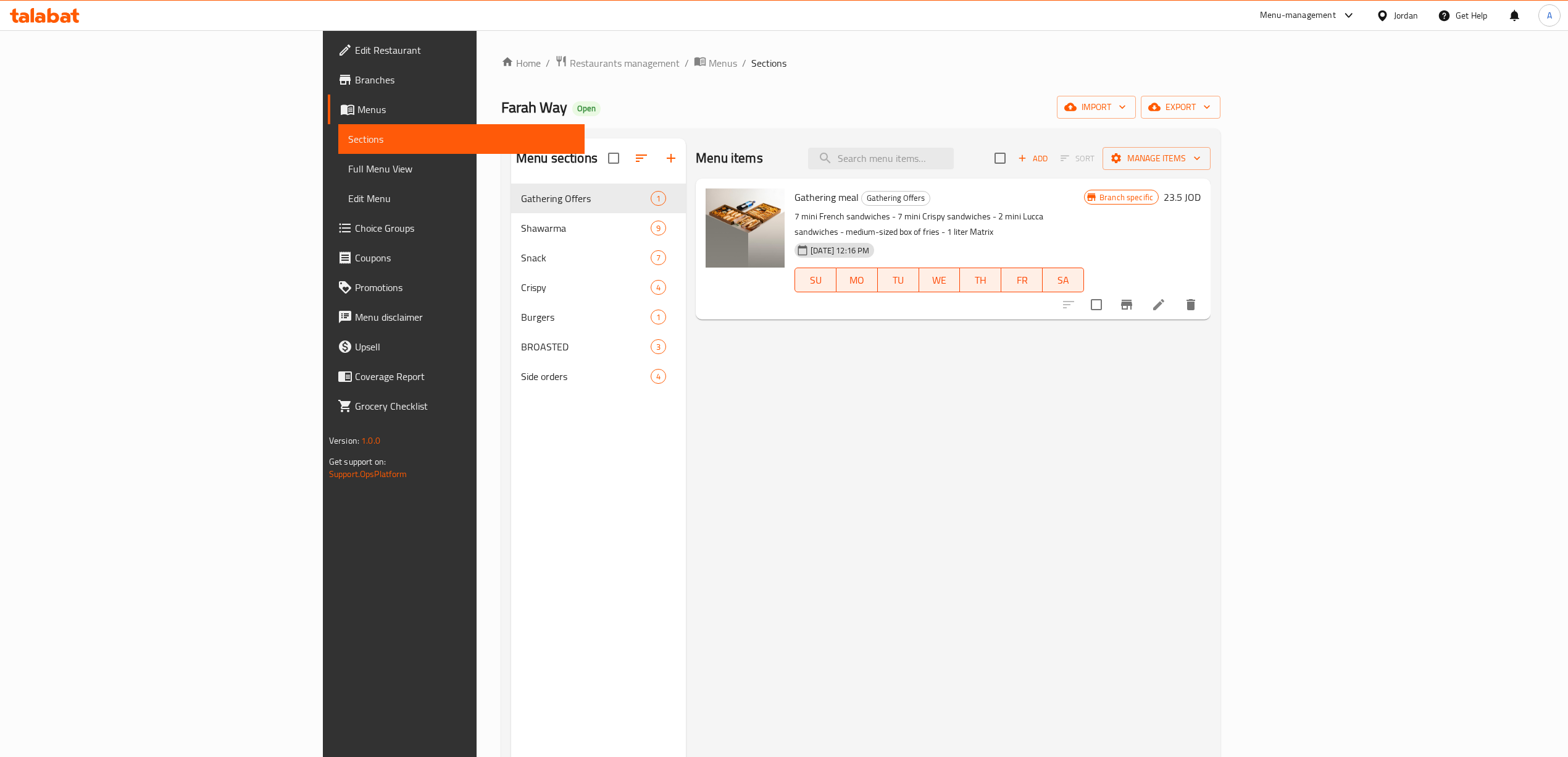
click at [355, 53] on span "Edit Restaurant" at bounding box center [465, 50] width 220 height 15
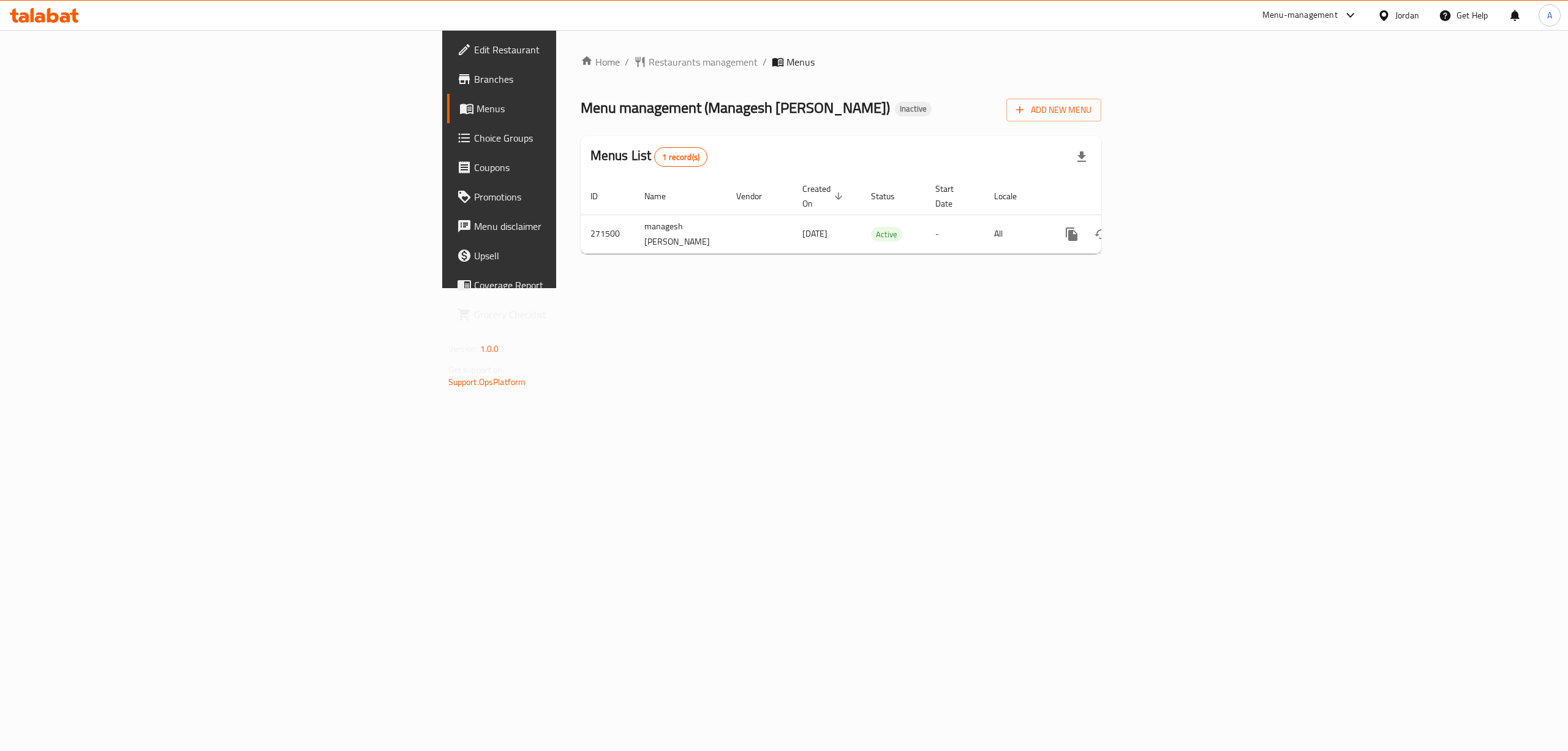
click at [863, 288] on div "Home / Restaurants management / Menus Menu management ( [PERSON_NAME] ) Inactiv…" at bounding box center [841, 159] width 571 height 258
click at [556, 284] on div "Home / Restaurants management / Menus Menu management ( [PERSON_NAME] ) Inactiv…" at bounding box center [841, 159] width 571 height 258
click at [1091, 113] on span "Add New Menu" at bounding box center [1054, 109] width 75 height 15
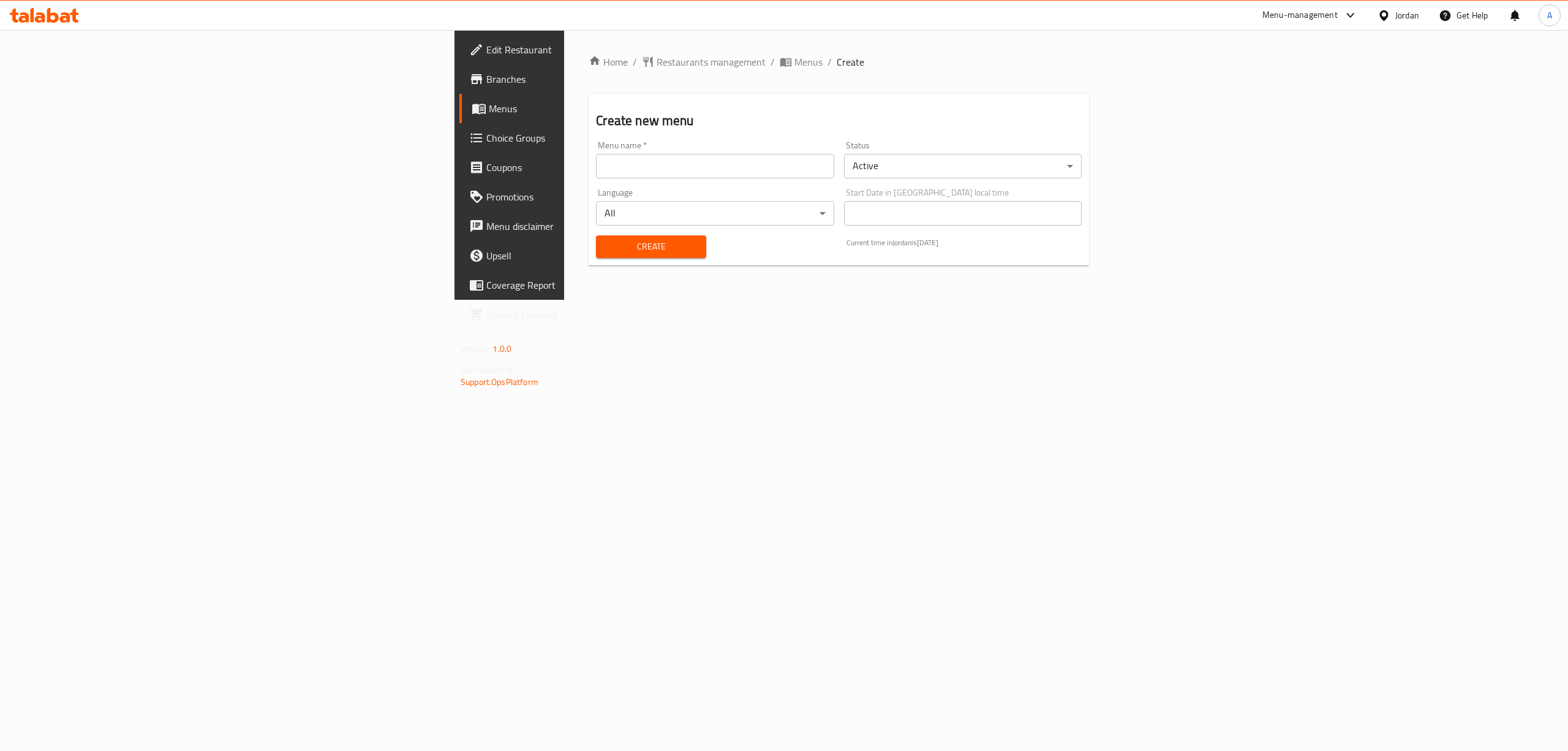
click at [596, 158] on input "text" at bounding box center [715, 166] width 238 height 25
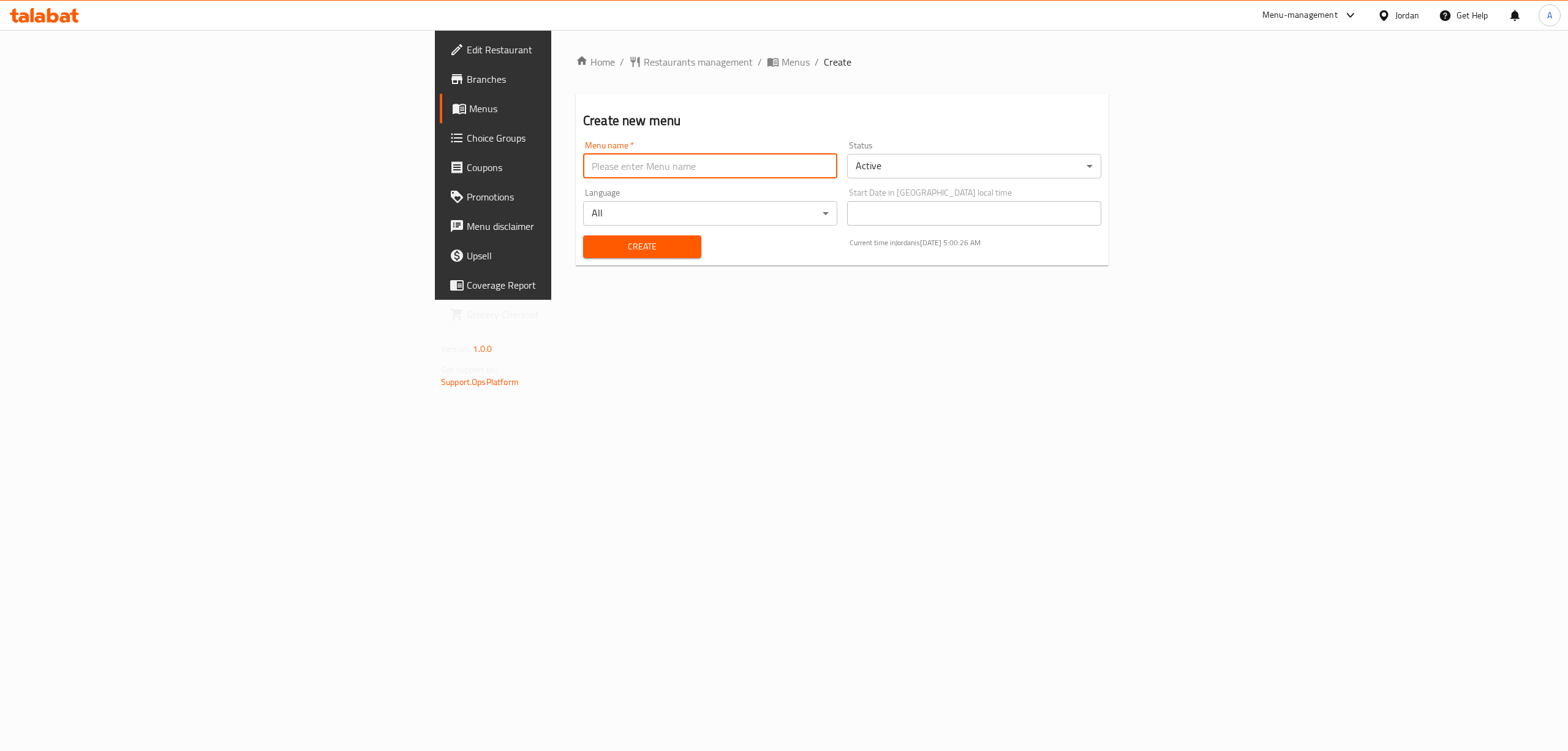
type input "1"
click at [583, 255] on button "Create" at bounding box center [642, 246] width 118 height 22
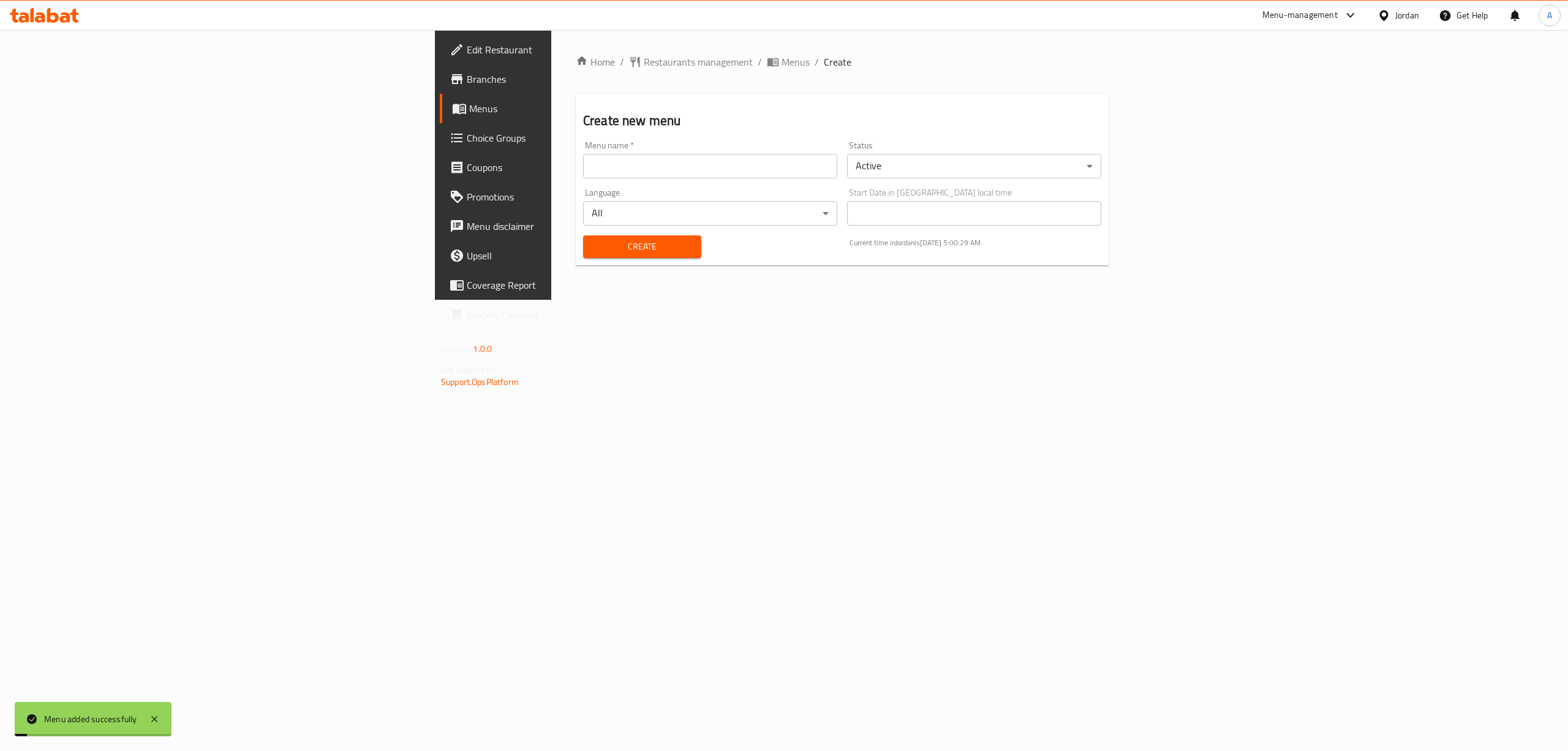
click at [440, 116] on link "Menus" at bounding box center [568, 109] width 257 height 30
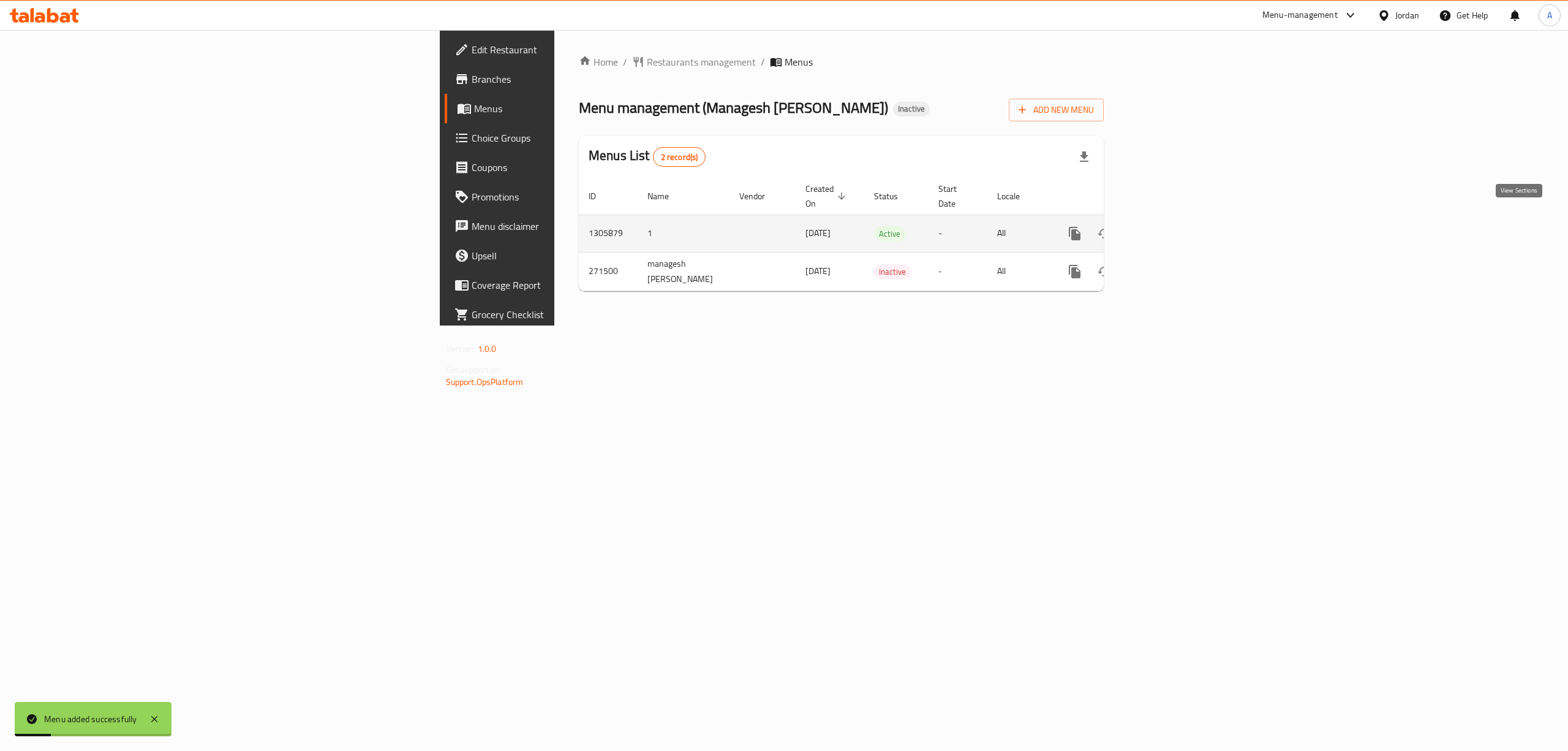
click at [1171, 226] on icon "enhanced table" at bounding box center [1163, 234] width 14 height 14
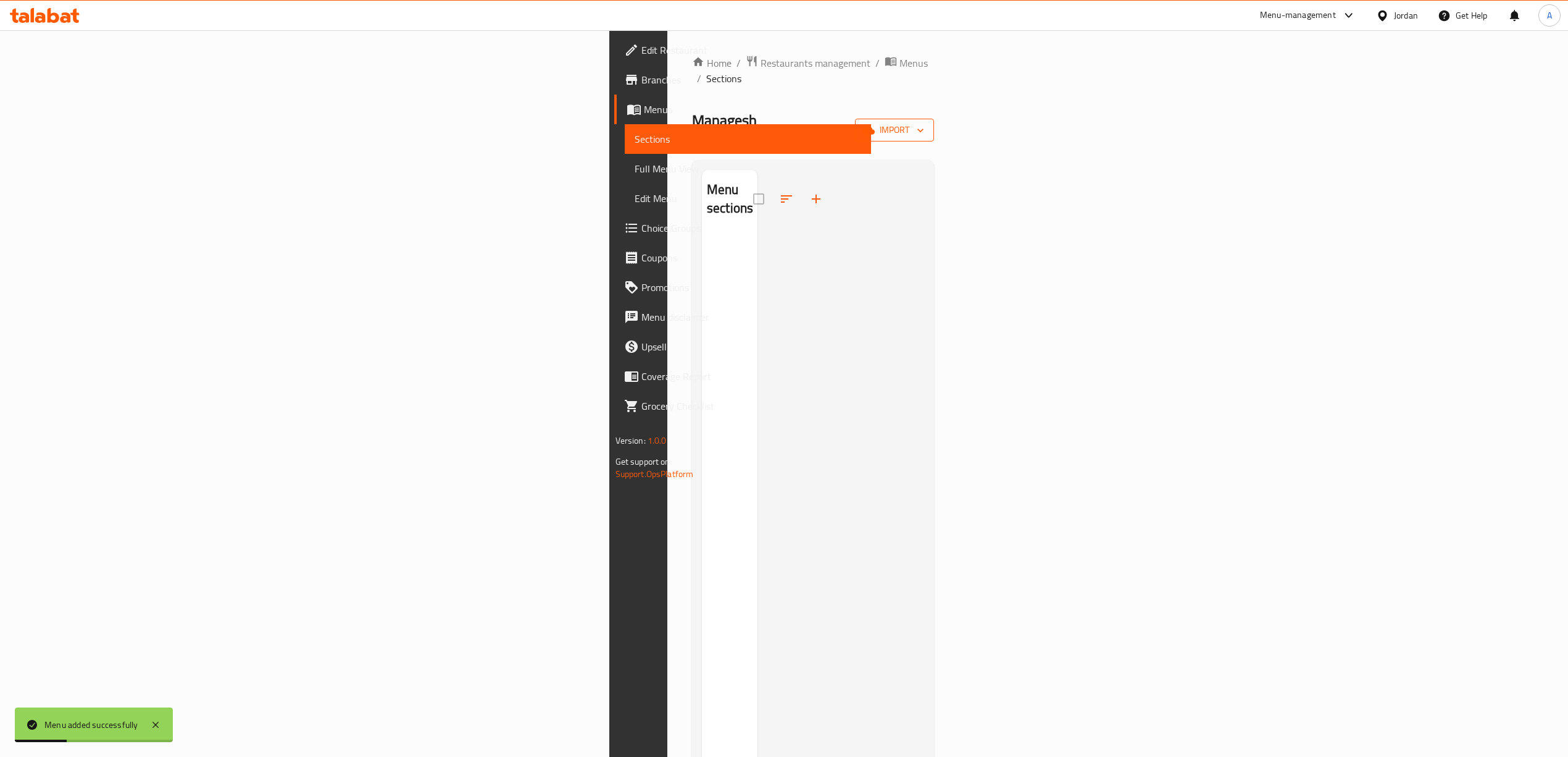
click at [924, 123] on span "import" at bounding box center [894, 130] width 59 height 15
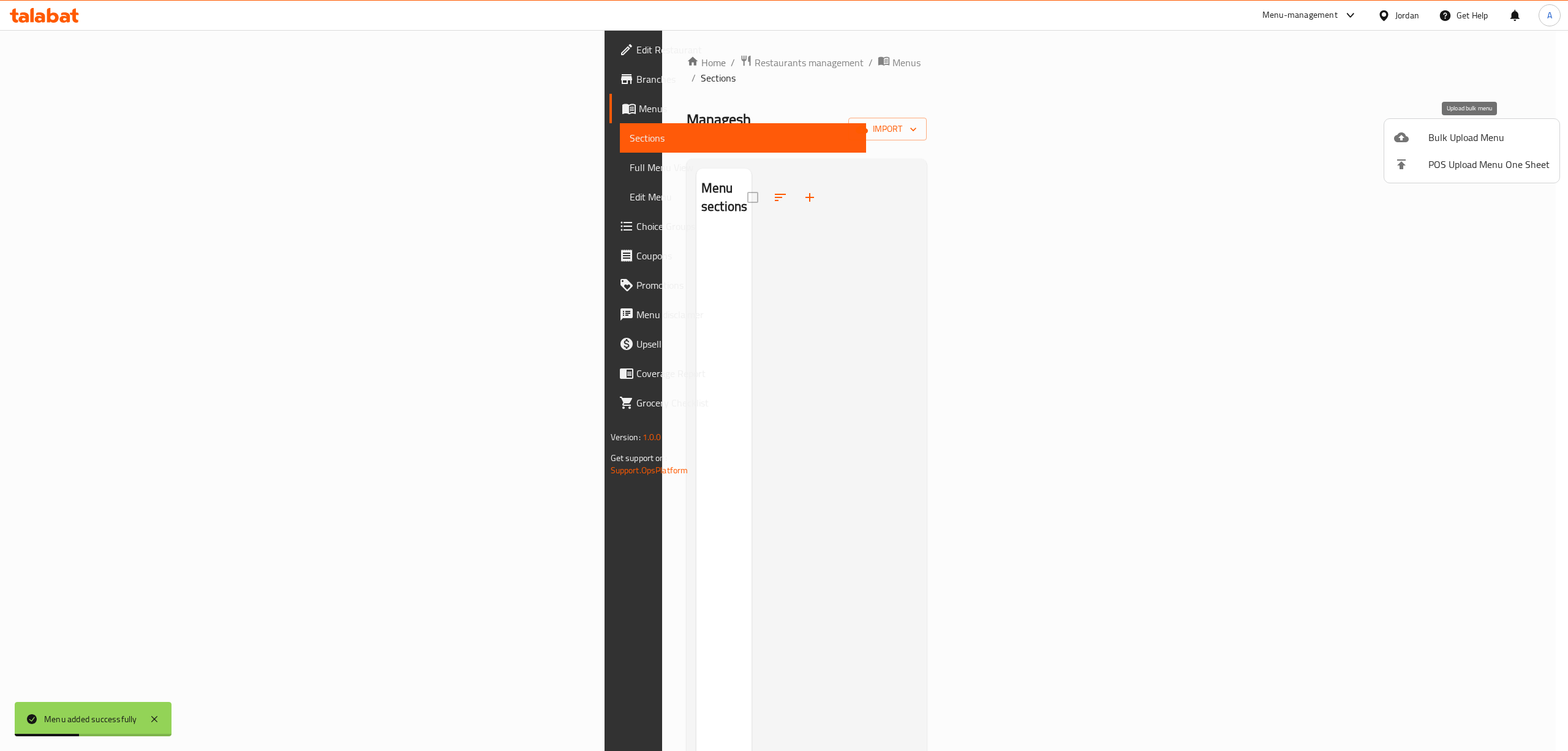
click at [1439, 137] on span "Bulk Upload Menu" at bounding box center [1489, 137] width 122 height 14
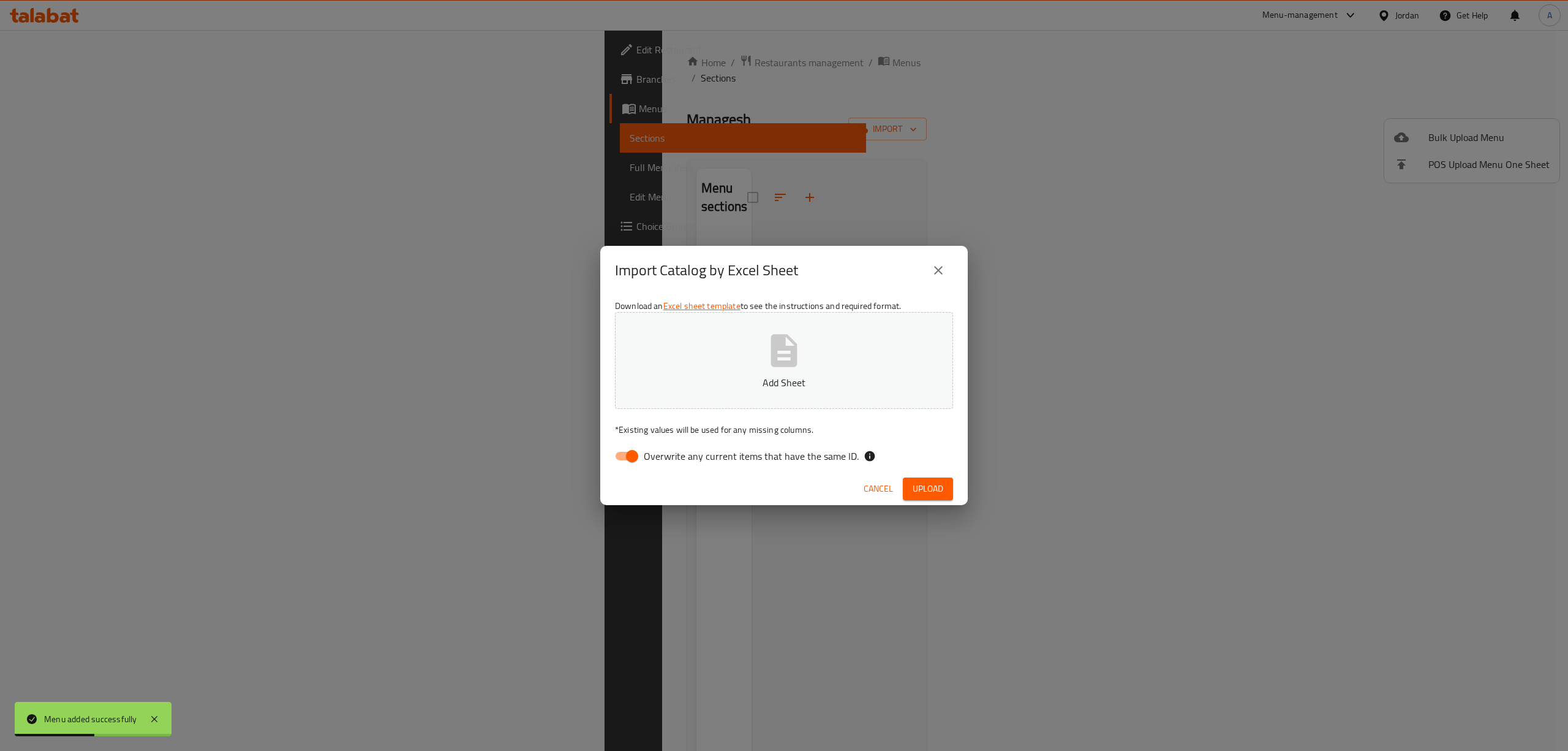
click at [662, 459] on span "Overwrite any current items that have the same ID." at bounding box center [751, 456] width 215 height 14
click at [662, 459] on input "Overwrite any current items that have the same ID." at bounding box center [632, 456] width 70 height 23
checkbox input "false"
click at [745, 383] on p "Add Sheet" at bounding box center [784, 382] width 300 height 14
click at [934, 488] on span "Upload" at bounding box center [928, 488] width 30 height 15
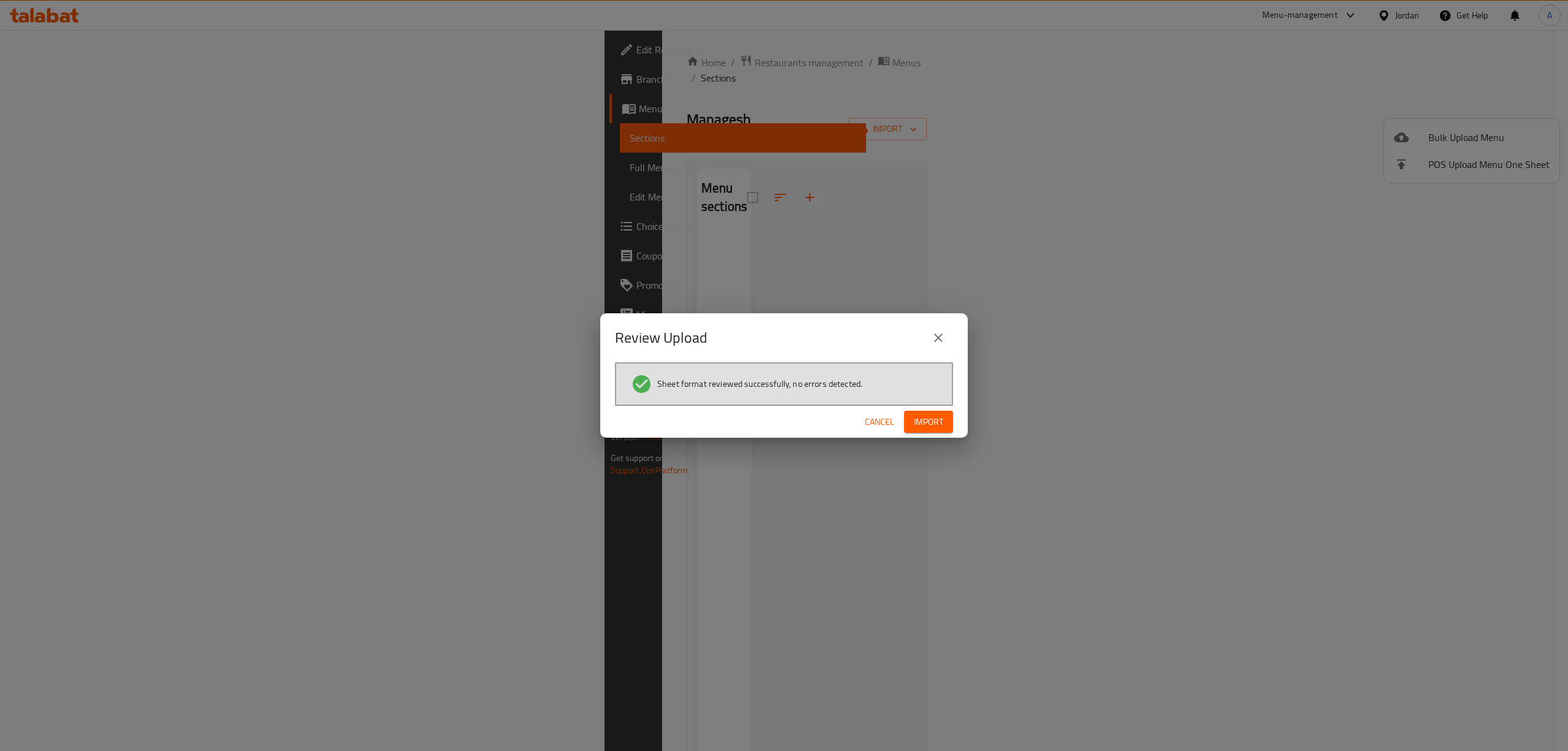
click at [946, 417] on button "Import" at bounding box center [929, 422] width 49 height 22
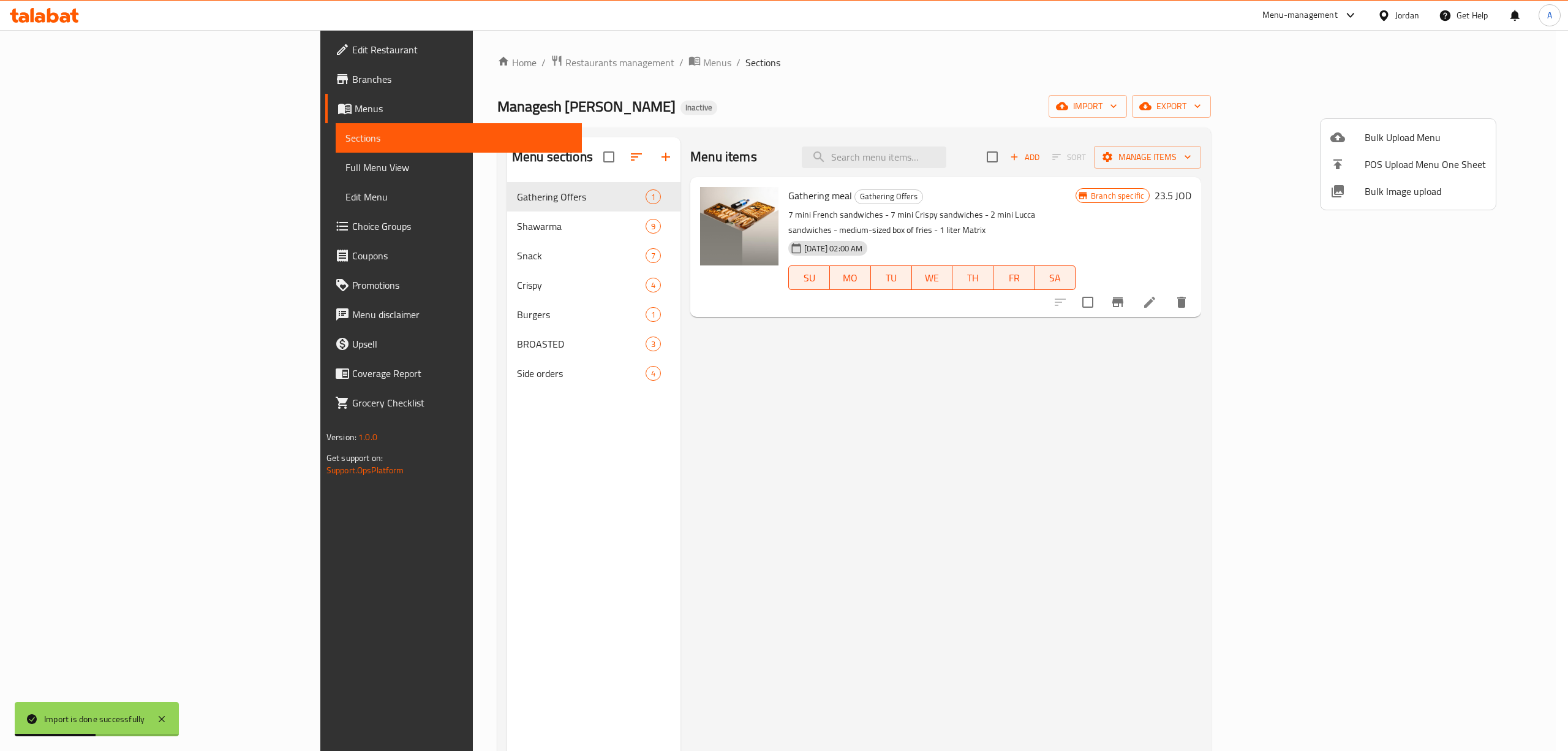
click at [494, 64] on div at bounding box center [784, 376] width 1568 height 751
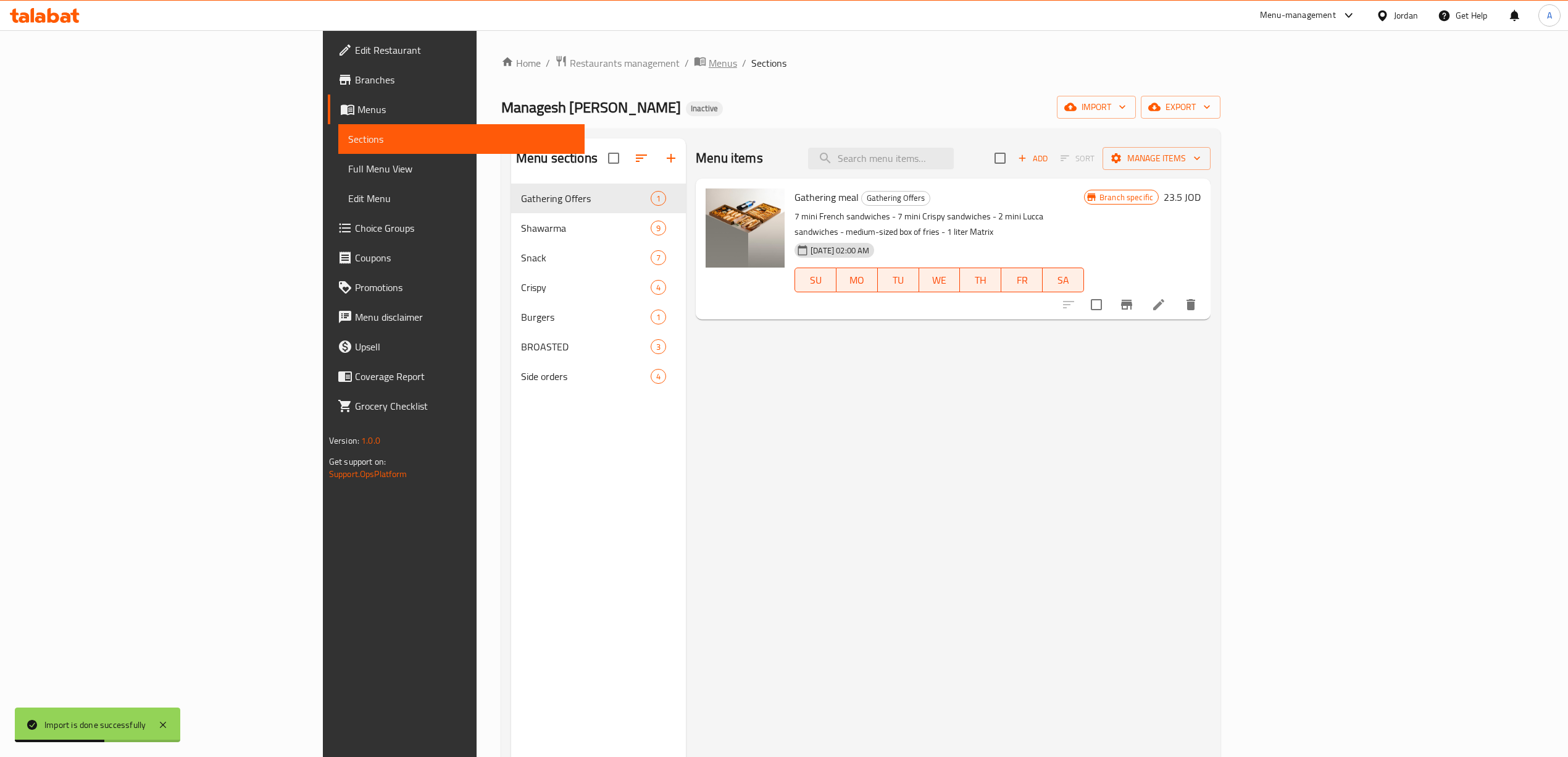
click at [709, 68] on span "Menus" at bounding box center [722, 63] width 28 height 15
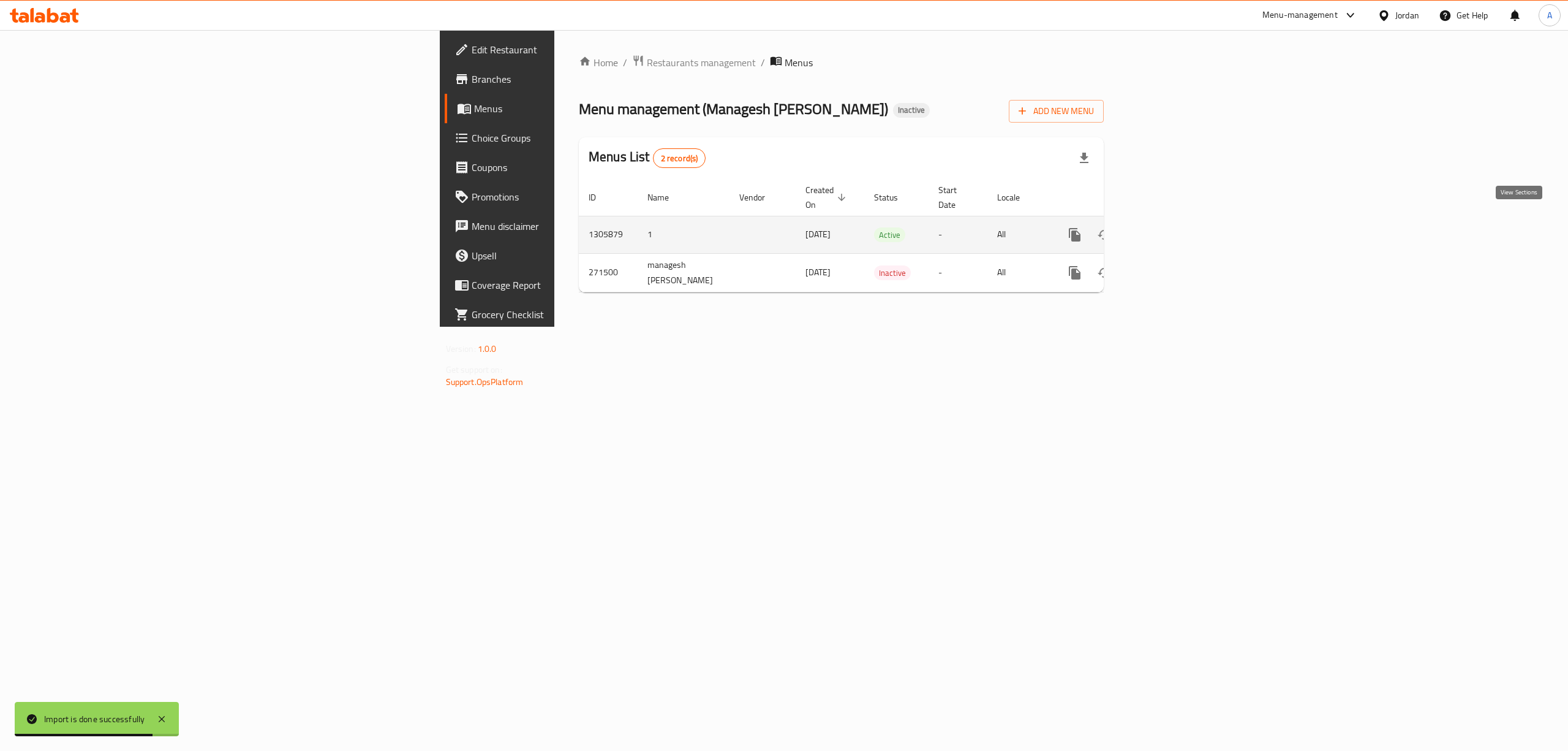
click at [1178, 220] on link "enhanced table" at bounding box center [1163, 234] width 30 height 30
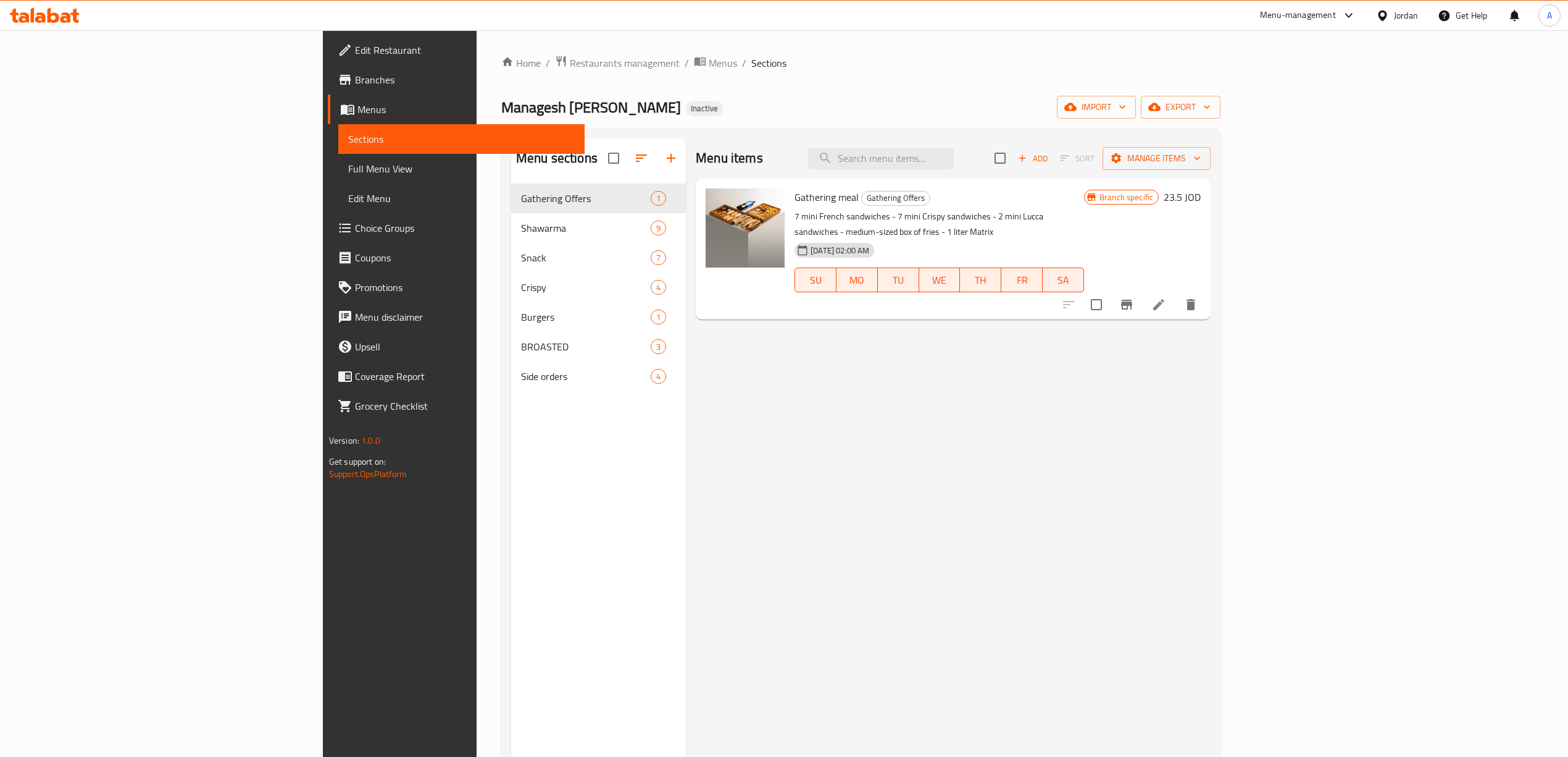
click at [328, 58] on link "Edit Restaurant" at bounding box center [456, 50] width 257 height 30
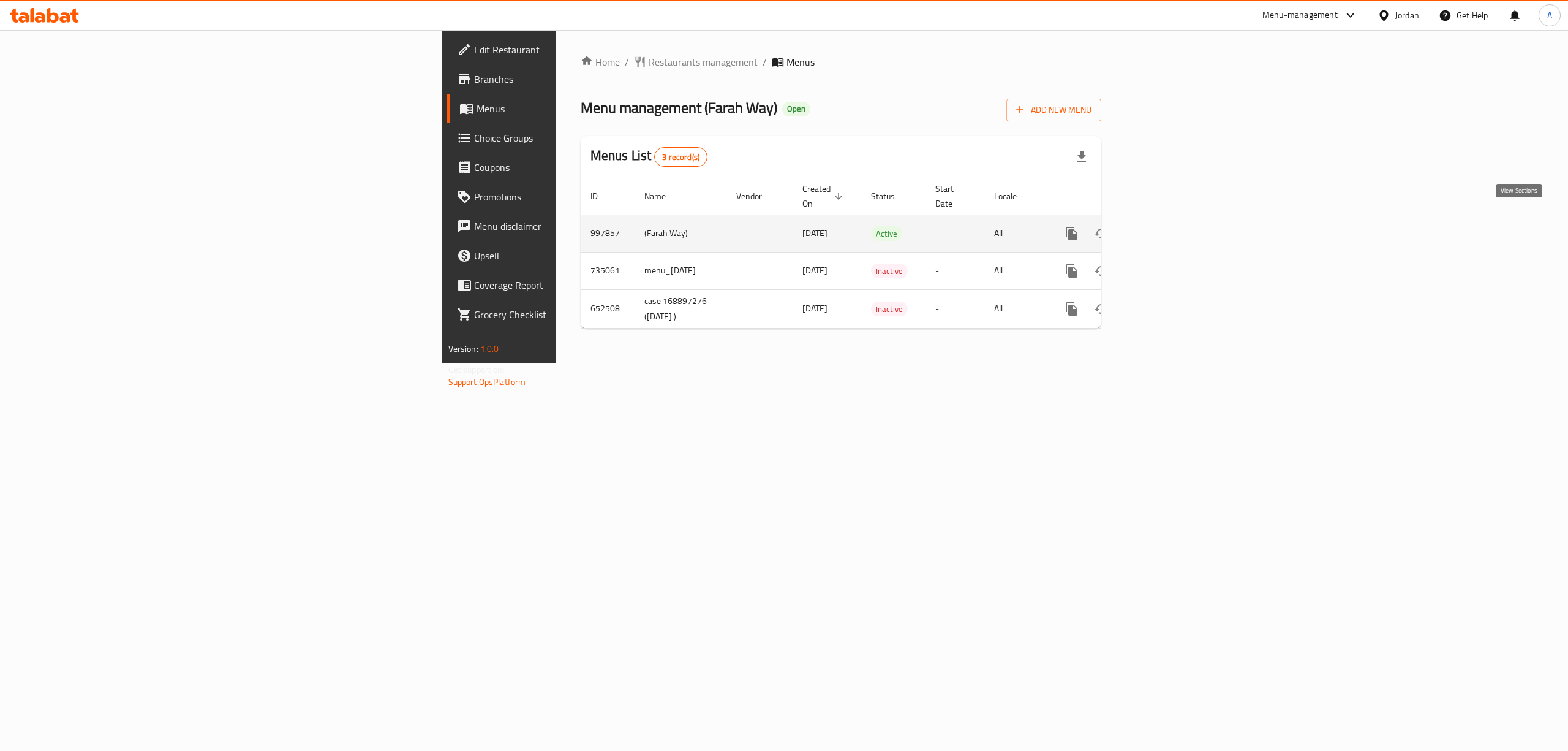
click at [1167, 226] on icon "enhanced table" at bounding box center [1160, 234] width 14 height 14
